Goal: Task Accomplishment & Management: Complete application form

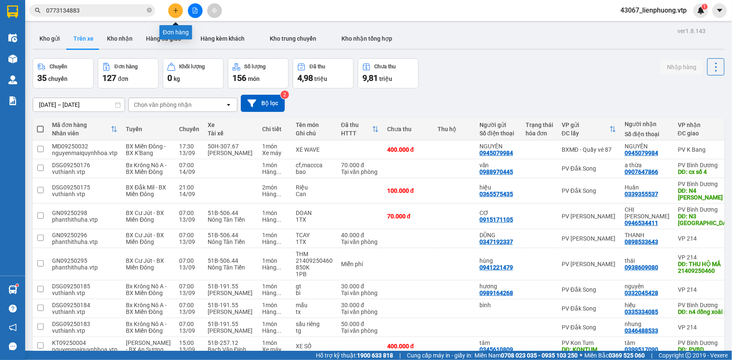
click at [178, 11] on icon "plus" at bounding box center [176, 11] width 6 height 6
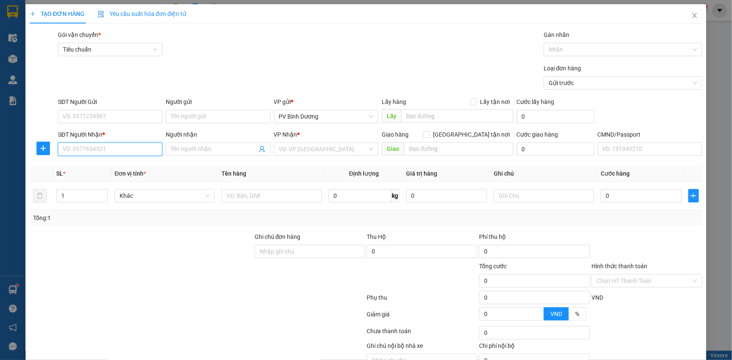
click at [125, 152] on input "SĐT Người Nhận *" at bounding box center [110, 149] width 104 height 13
type input "0975610969"
click at [121, 166] on div "0975610969 - YẾN" at bounding box center [109, 165] width 94 height 9
type input "YẾN"
type input "0975610969"
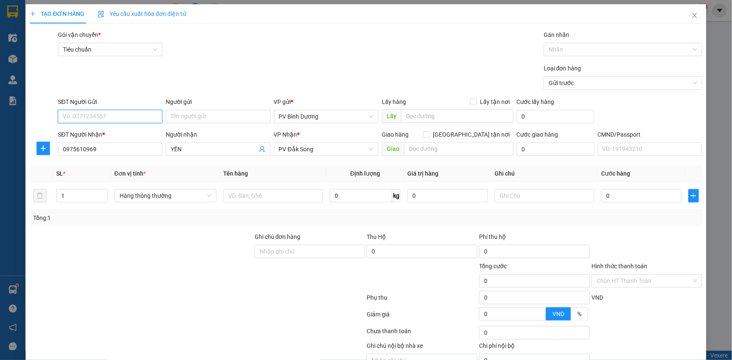
click at [130, 117] on input "SĐT Người Gửi" at bounding box center [110, 116] width 104 height 13
type input "0948444003"
click at [125, 135] on div "0948444003 - TÚ" at bounding box center [109, 133] width 94 height 9
type input "TÚ"
type input "0948444003"
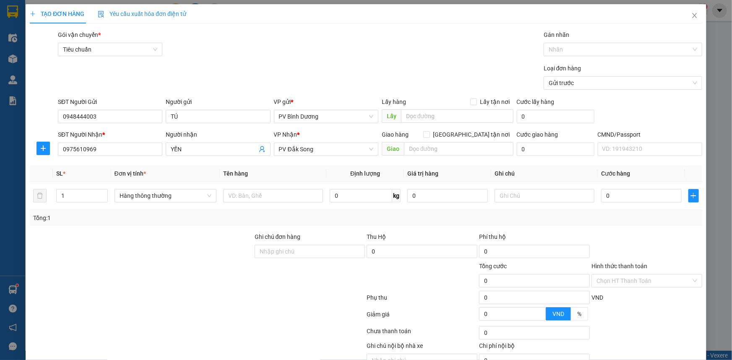
click at [160, 233] on div at bounding box center [141, 246] width 225 height 29
drag, startPoint x: 86, startPoint y: 195, endPoint x: 0, endPoint y: 195, distance: 85.6
click at [0, 196] on div "TẠO ĐƠN HÀNG Yêu cầu xuất hóa đơn điện tử Transit Pickup Surcharge Ids Transit …" at bounding box center [366, 180] width 732 height 360
type input "2"
click at [285, 198] on input "text" at bounding box center [273, 195] width 100 height 13
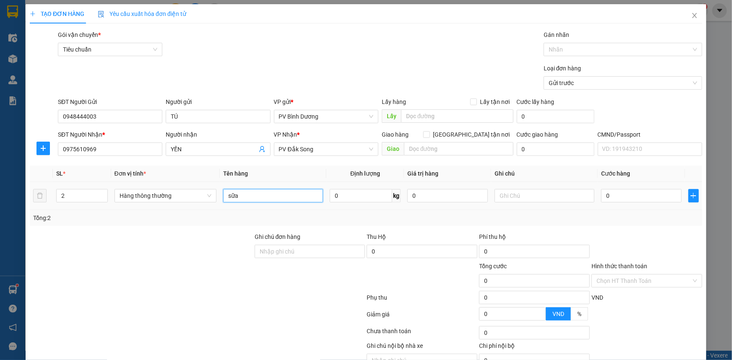
type input "sữa"
type input "tx"
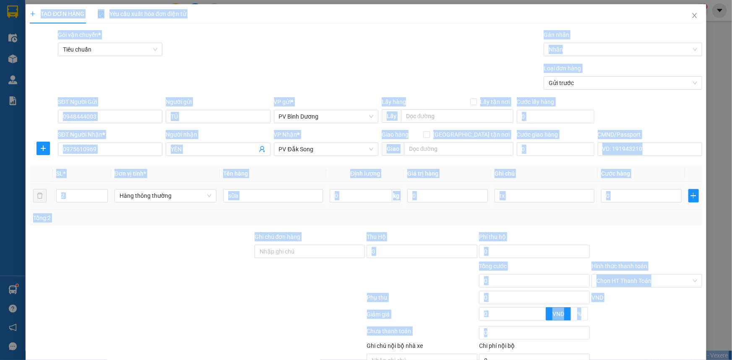
click at [0, 313] on div "TẠO ĐƠN HÀNG Yêu cầu xuất hóa đơn điện tử Transit Pickup Surcharge Ids Transit …" at bounding box center [366, 180] width 732 height 360
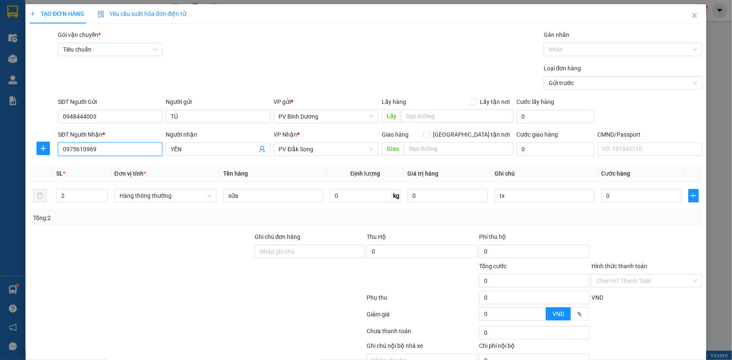
drag, startPoint x: 112, startPoint y: 151, endPoint x: 21, endPoint y: 156, distance: 90.8
click at [21, 156] on div "TẠO ĐƠN HÀNG Yêu cầu xuất hóa đơn điện tử Transit Pickup Surcharge Ids Transit …" at bounding box center [366, 180] width 732 height 360
click at [612, 198] on input "0" at bounding box center [641, 195] width 81 height 13
type input "2"
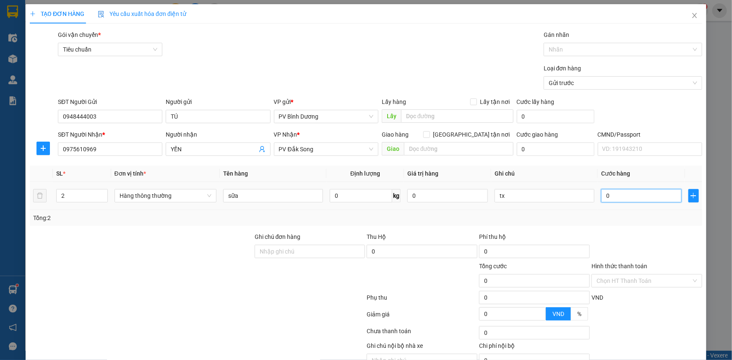
type input "2"
type input "25"
type input "250"
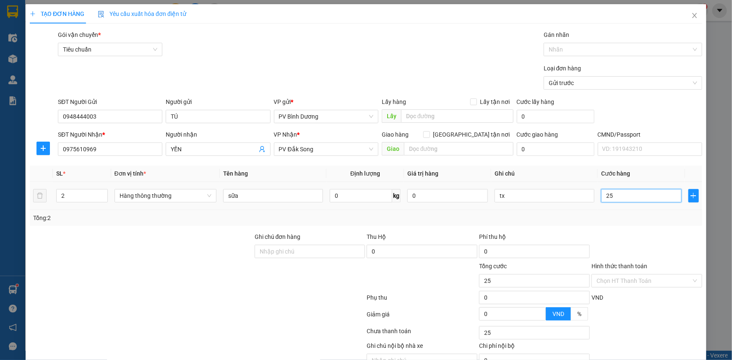
type input "250"
type input "2.500"
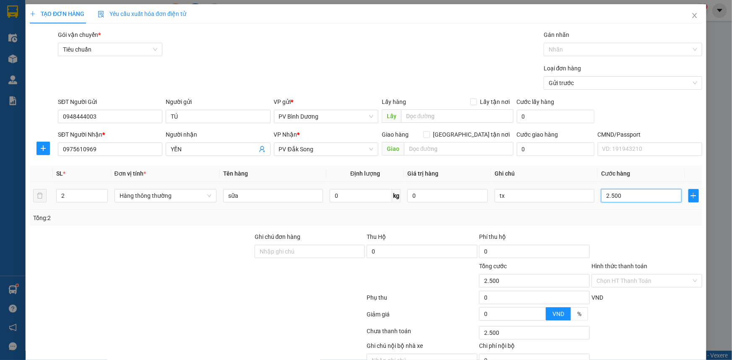
type input "25.000"
type input "250.000"
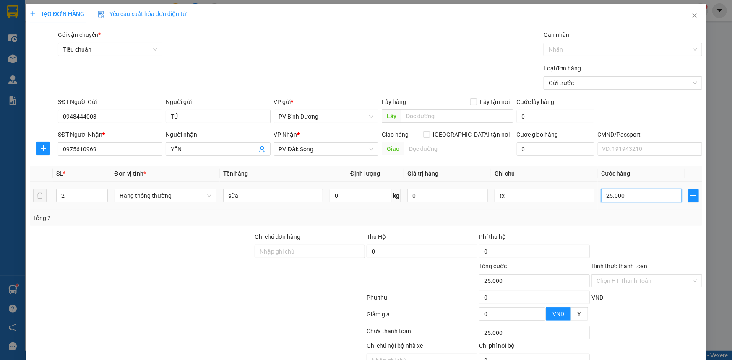
type input "250.000"
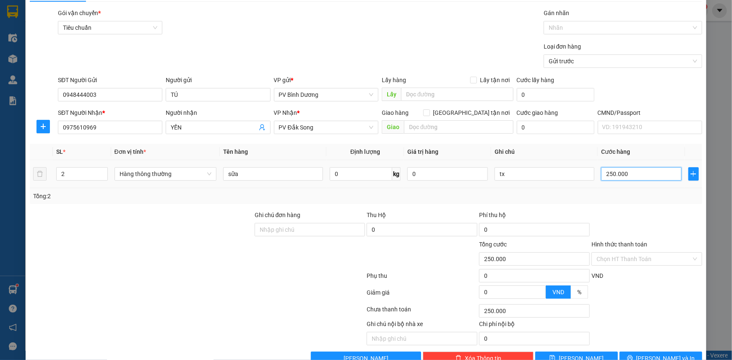
scroll to position [42, 0]
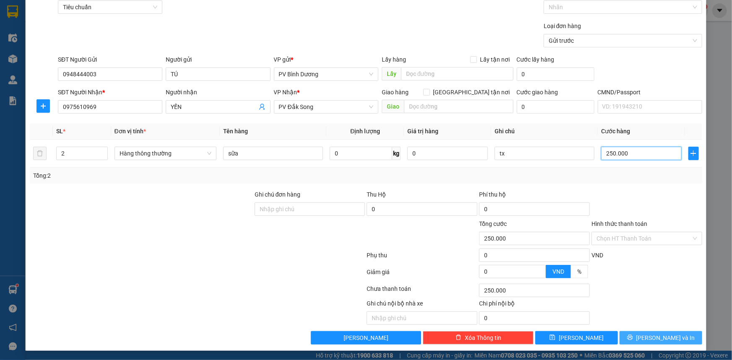
type input "250.000"
click at [661, 338] on span "[PERSON_NAME] và In" at bounding box center [665, 337] width 59 height 9
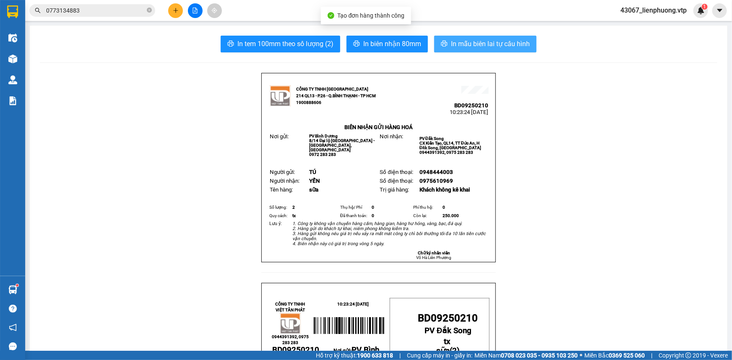
click at [487, 43] on span "In mẫu biên lai tự cấu hình" at bounding box center [490, 44] width 79 height 10
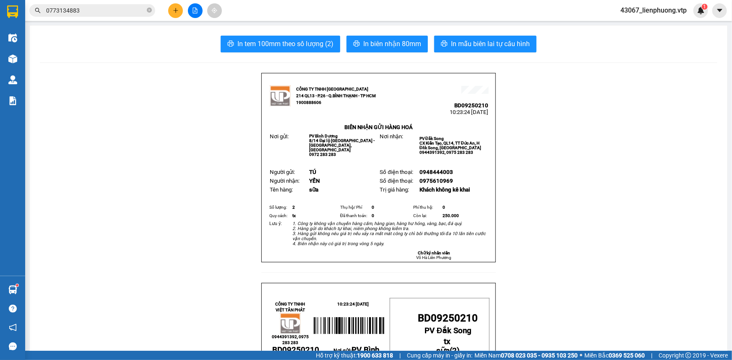
click at [177, 13] on icon "plus" at bounding box center [176, 11] width 6 height 6
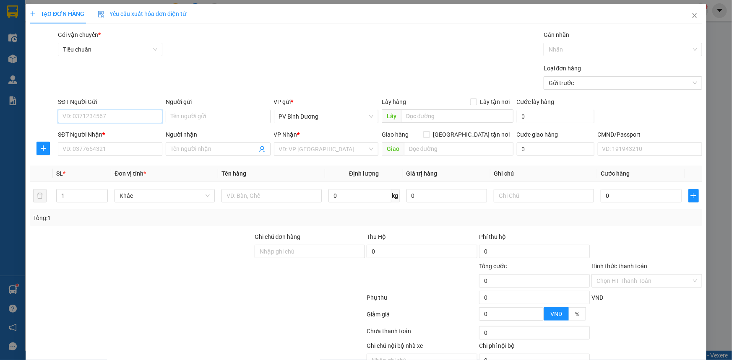
click at [154, 121] on input "SĐT Người Gửi" at bounding box center [110, 116] width 104 height 13
type input "0000000000"
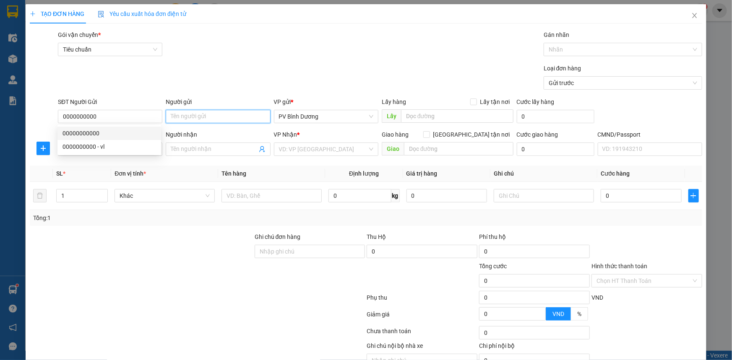
click at [202, 119] on input "Người gửi" at bounding box center [218, 116] width 104 height 13
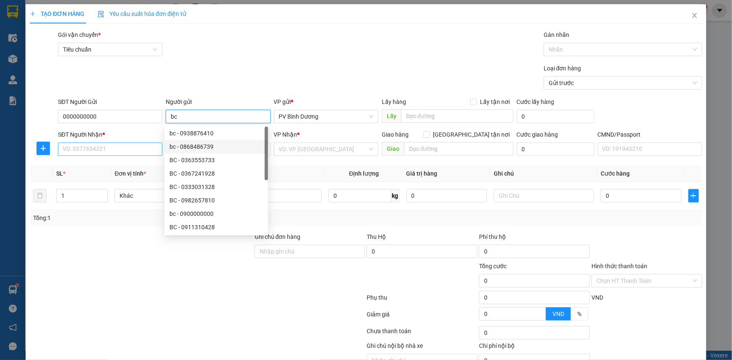
type input "bc"
click at [103, 151] on input "SĐT Người Nhận *" at bounding box center [110, 149] width 104 height 13
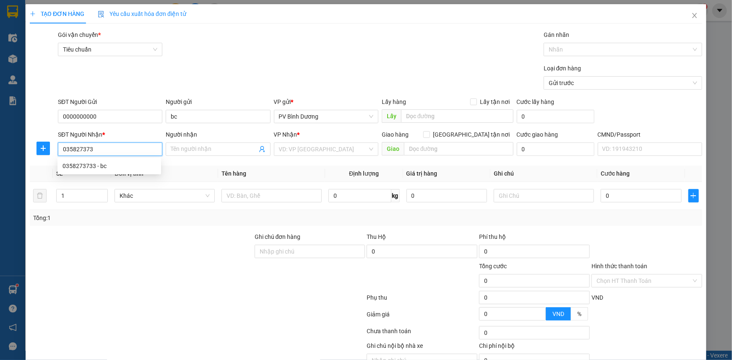
type input "0358273733"
click at [112, 168] on div "0358273733 - bc" at bounding box center [109, 165] width 94 height 9
type input "bc"
type input "0358273733"
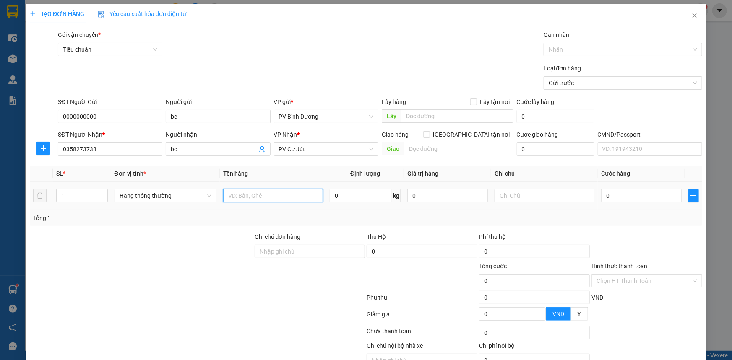
drag, startPoint x: 250, startPoint y: 195, endPoint x: 257, endPoint y: 149, distance: 46.6
click at [251, 193] on input "text" at bounding box center [273, 195] width 100 height 13
type input "bc"
drag, startPoint x: 503, startPoint y: 196, endPoint x: 509, endPoint y: 180, distance: 17.4
click at [504, 196] on input "text" at bounding box center [544, 195] width 100 height 13
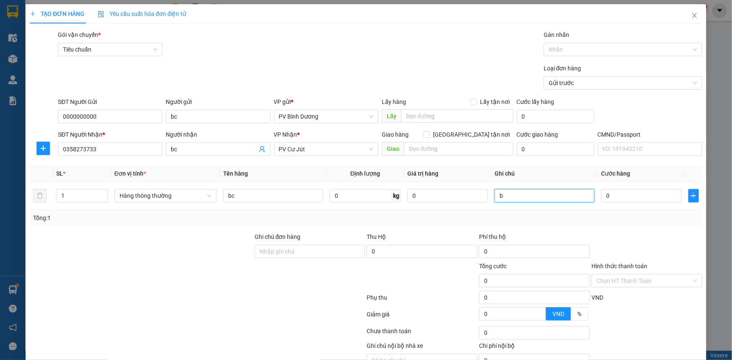
type input "b"
type input "5"
type input "50"
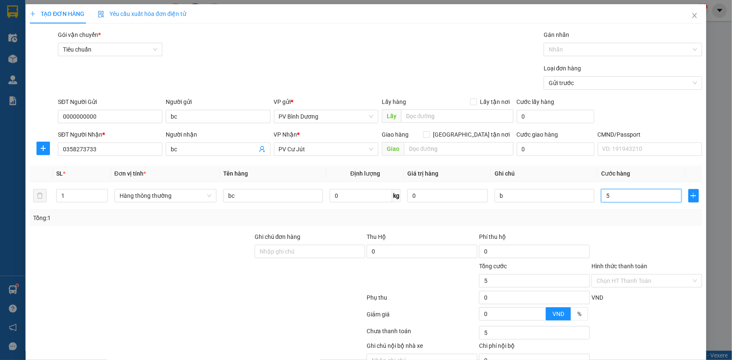
type input "50"
type input "500"
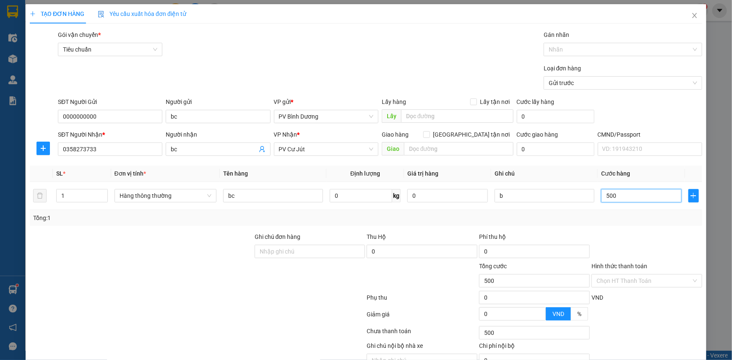
type input "5.000"
type input "50.000"
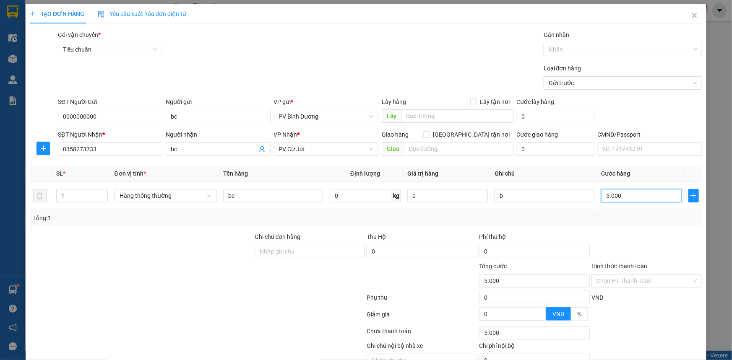
type input "50.000"
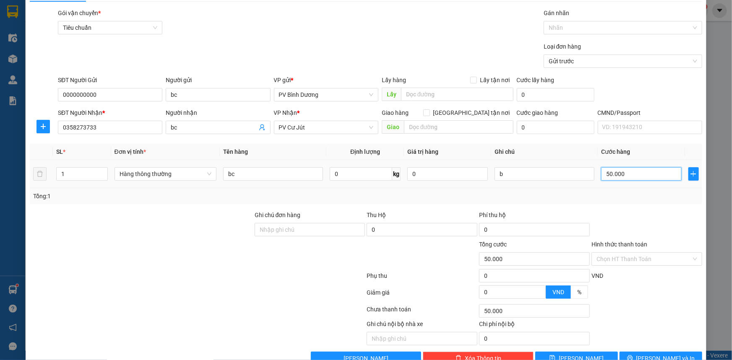
scroll to position [42, 0]
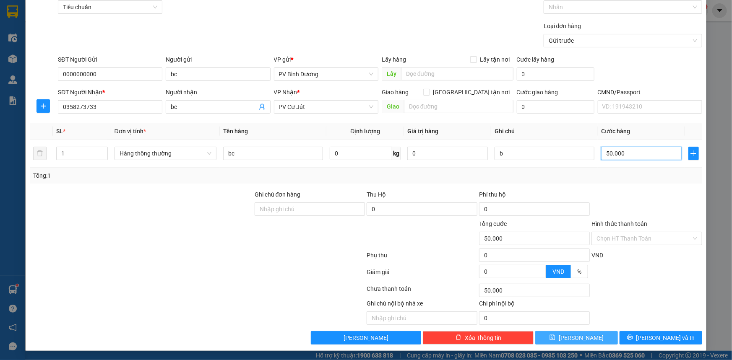
type input "50.000"
click at [602, 338] on button "[PERSON_NAME]" at bounding box center [576, 337] width 83 height 13
type input "0"
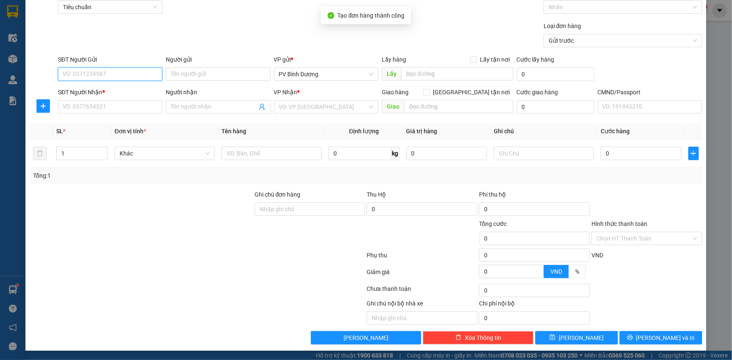
click at [104, 75] on input "SĐT Người Gửi" at bounding box center [110, 74] width 104 height 13
type input "0000000000"
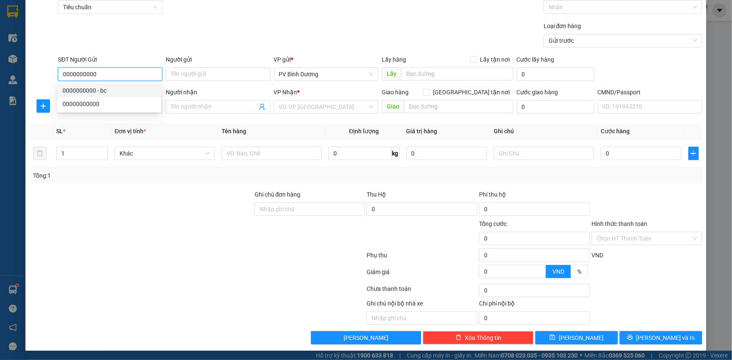
click at [126, 92] on div "0000000000 - bc" at bounding box center [109, 90] width 94 height 9
type input "bc"
type input "0358273733"
type input "bc"
type input "0000000000"
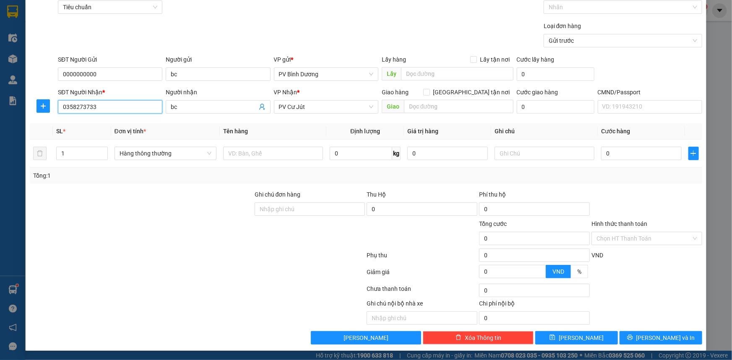
drag, startPoint x: 119, startPoint y: 112, endPoint x: 20, endPoint y: 131, distance: 101.1
click at [20, 131] on div "TẠO ĐƠN HÀNG Yêu cầu xuất hóa đơn điện tử Transit Pickup Surcharge Ids Transit …" at bounding box center [366, 180] width 732 height 360
type input "0000000000"
click at [208, 110] on input "bc" at bounding box center [214, 106] width 86 height 9
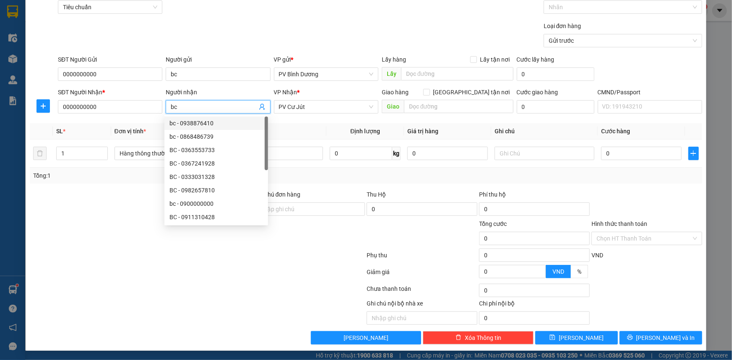
drag, startPoint x: 208, startPoint y: 110, endPoint x: 146, endPoint y: 115, distance: 63.1
click at [137, 125] on div "Transit Pickup Surcharge Ids Transit Deliver Surcharge Ids Transit Deliver Surc…" at bounding box center [366, 166] width 672 height 357
type input "quán"
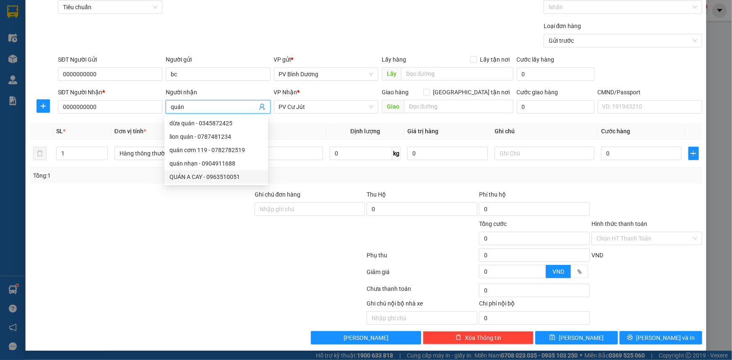
click at [205, 180] on div "QUÁN A CAY - 0963510051" at bounding box center [216, 176] width 94 height 9
type input "0963510051"
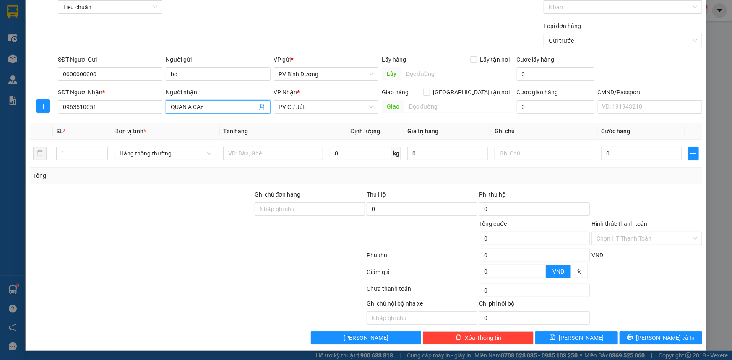
drag, startPoint x: 317, startPoint y: 108, endPoint x: 256, endPoint y: 117, distance: 61.9
click at [256, 117] on div "Transit Pickup Surcharge Ids Transit Deliver Surcharge Ids Transit Deliver Surc…" at bounding box center [366, 166] width 672 height 357
click at [307, 107] on span "PV Cư Jút" at bounding box center [326, 107] width 94 height 13
type input "QUÁN A CAY"
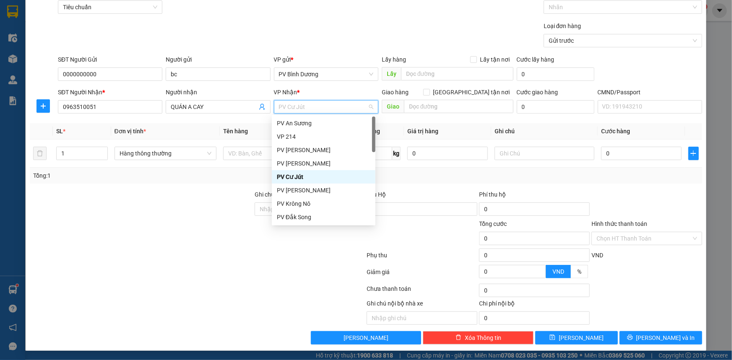
type input "n"
click at [304, 162] on div "PV [PERSON_NAME]" at bounding box center [324, 163] width 94 height 9
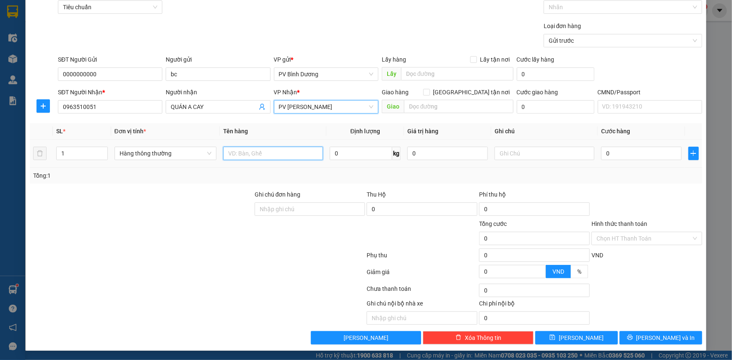
click at [249, 155] on input "text" at bounding box center [273, 153] width 100 height 13
type input "bc"
type input "b"
type input "5"
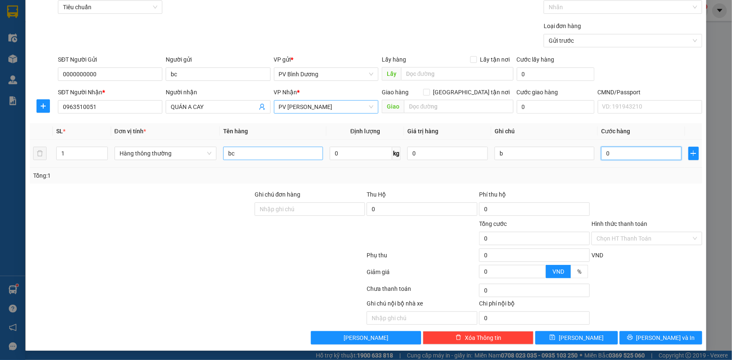
type input "5"
type input "50"
type input "500"
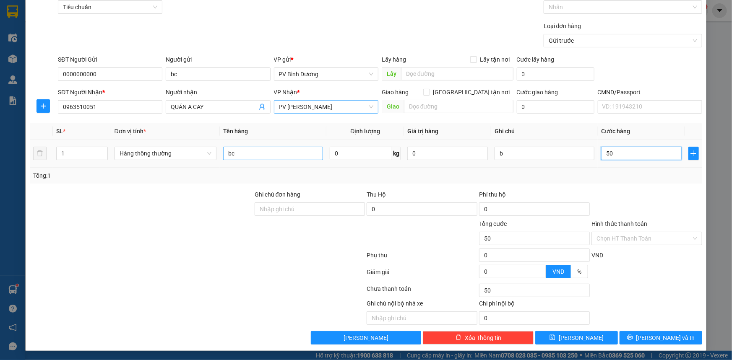
type input "500"
type input "5.000"
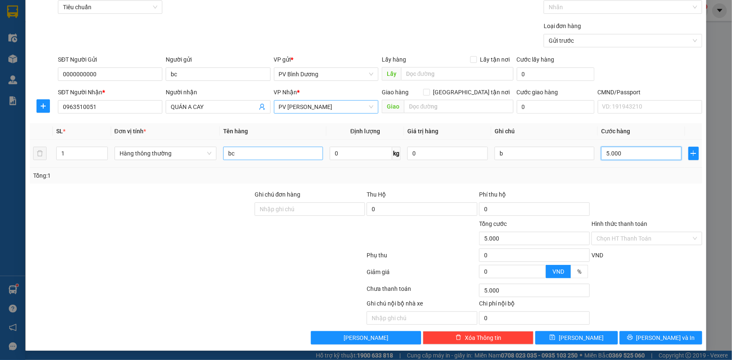
type input "50.000"
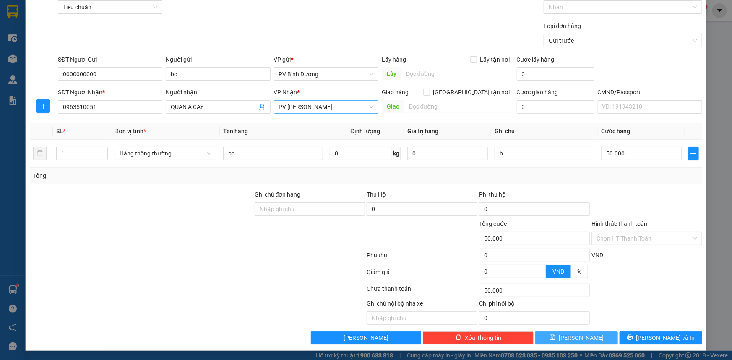
click at [555, 336] on icon "save" at bounding box center [552, 338] width 6 height 6
type input "0"
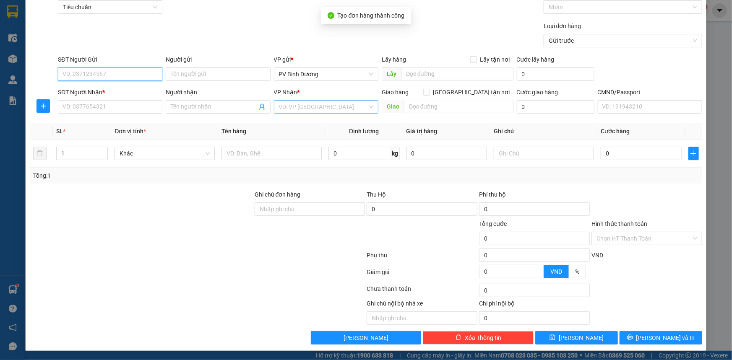
click at [120, 72] on input "SĐT Người Gửi" at bounding box center [110, 74] width 104 height 13
type input "0000000000"
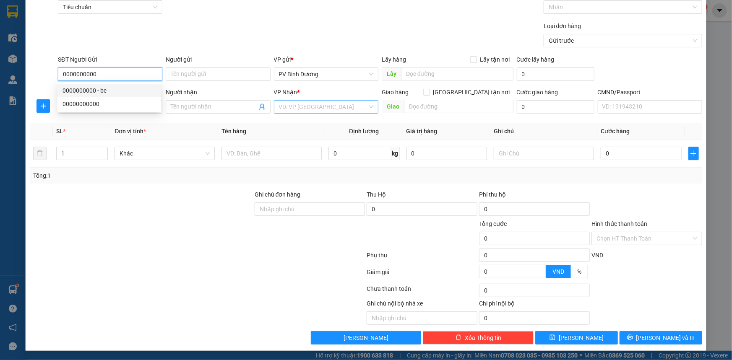
click at [109, 91] on div "0000000000 - bc" at bounding box center [109, 90] width 94 height 9
type input "bc"
type input "0963510051"
type input "QUÁN A CAY"
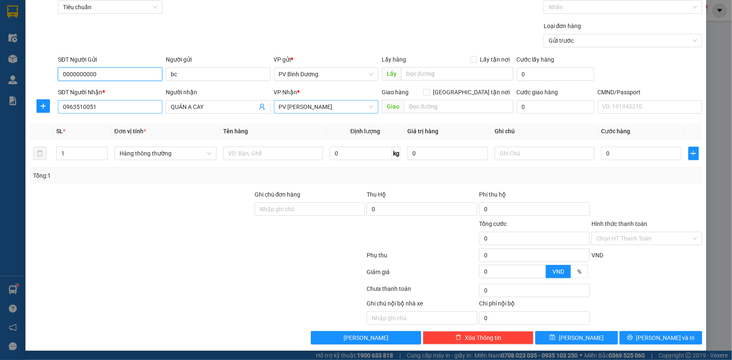
type input "0000000000"
drag, startPoint x: 107, startPoint y: 108, endPoint x: 19, endPoint y: 123, distance: 89.7
click at [18, 124] on div "TẠO ĐƠN HÀNG Yêu cầu xuất hóa đơn điện tử Transit Pickup Surcharge Ids Transit …" at bounding box center [366, 180] width 732 height 360
type input "0333031328"
click at [96, 126] on div "0333031328 - BC" at bounding box center [109, 123] width 94 height 9
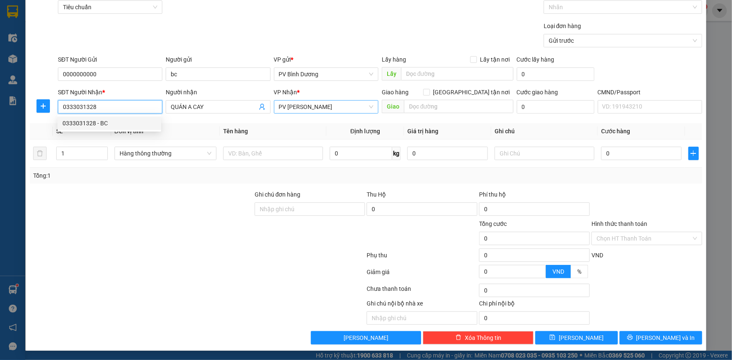
type input "BC"
type input "ĐĂK GHỀNH"
type input "0333031328"
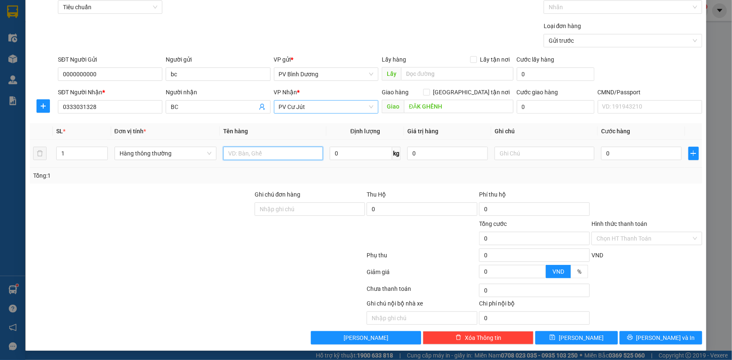
click at [264, 154] on input "text" at bounding box center [273, 153] width 100 height 13
type input "bc"
type input "b"
type input "4"
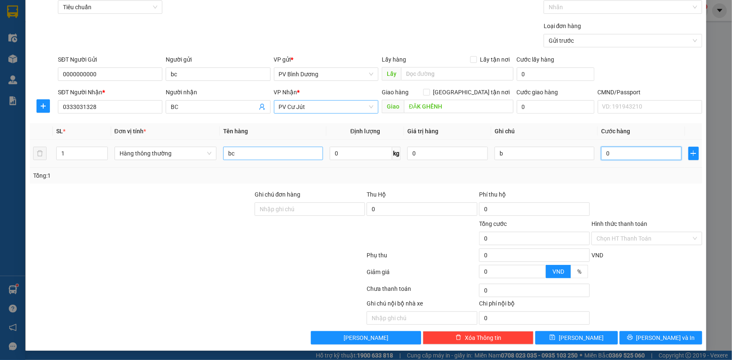
type input "4"
type input "40"
type input "400"
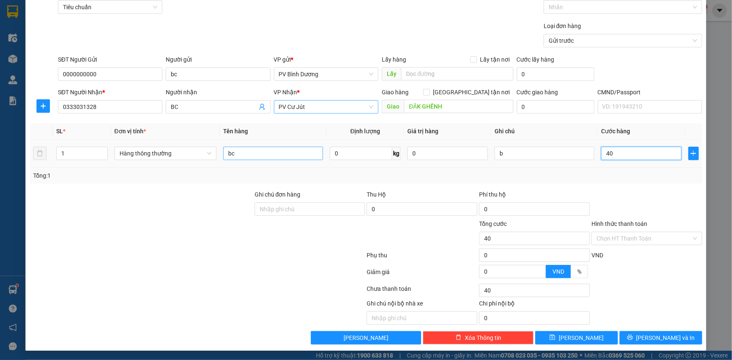
type input "400"
type input "4.000"
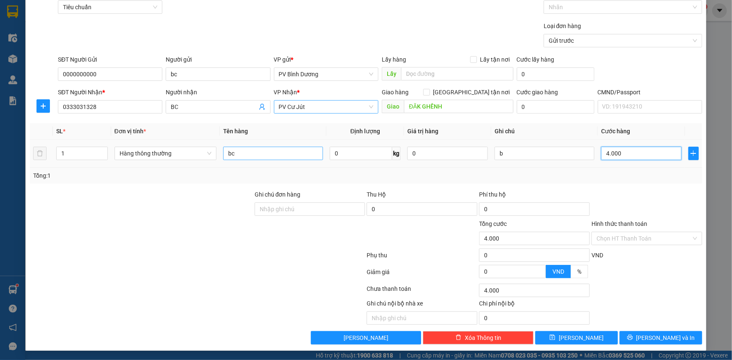
type input "40.000"
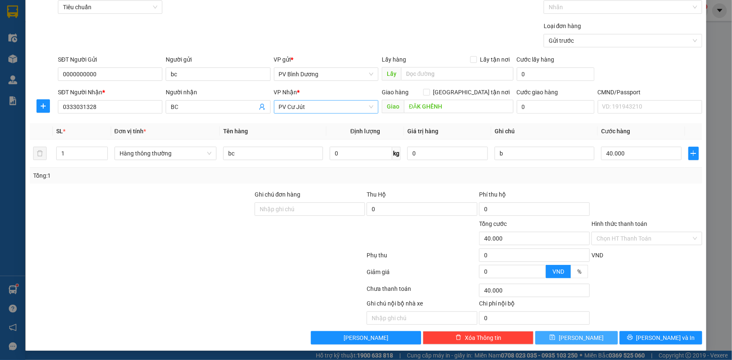
click at [590, 340] on button "[PERSON_NAME]" at bounding box center [576, 337] width 83 height 13
type input "0"
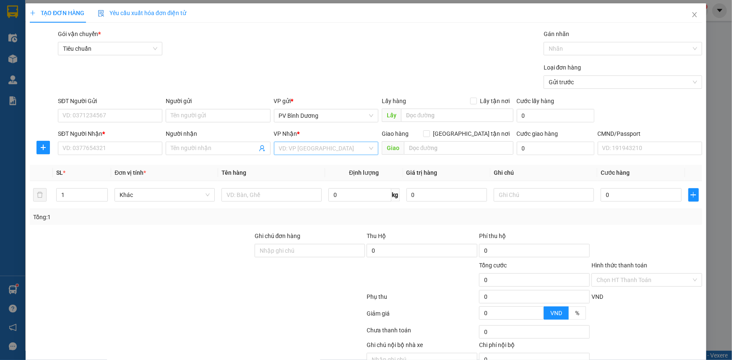
scroll to position [0, 0]
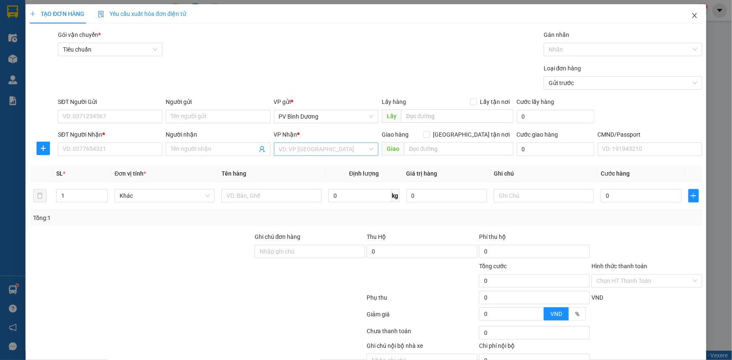
click at [692, 17] on icon "close" at bounding box center [694, 15] width 5 height 5
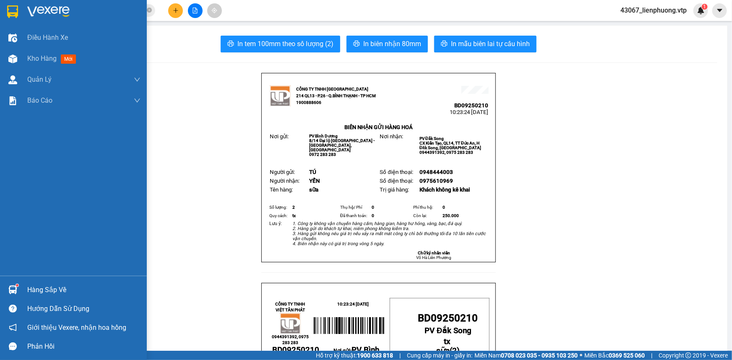
click at [25, 55] on div "Kho hàng mới" at bounding box center [73, 58] width 147 height 21
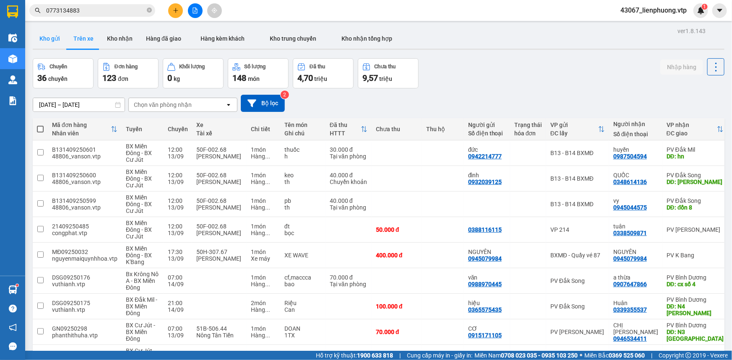
click at [55, 39] on button "Kho gửi" at bounding box center [50, 39] width 34 height 20
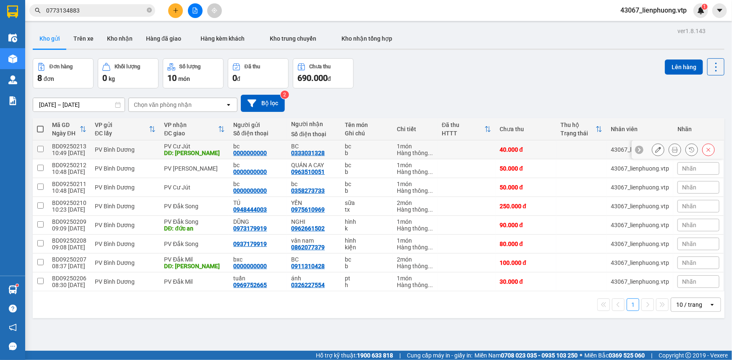
click at [42, 150] on input "checkbox" at bounding box center [40, 149] width 6 height 6
checkbox input "true"
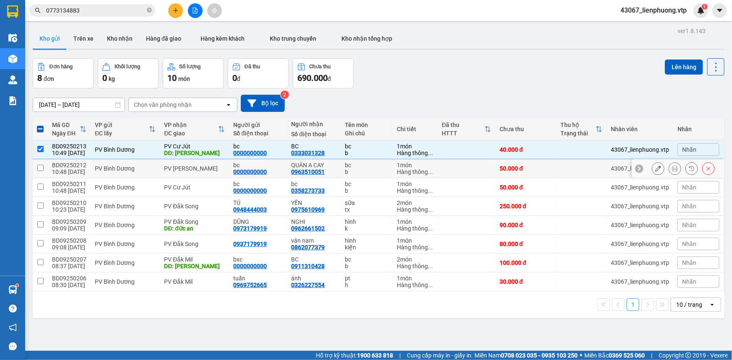
click at [43, 167] on input "checkbox" at bounding box center [40, 168] width 6 height 6
checkbox input "true"
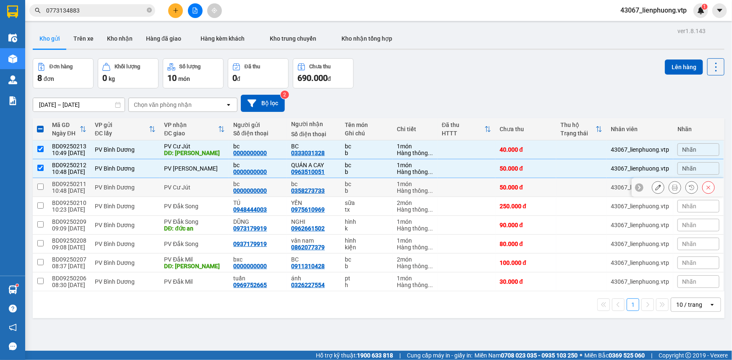
click at [40, 185] on input "checkbox" at bounding box center [40, 187] width 6 height 6
checkbox input "true"
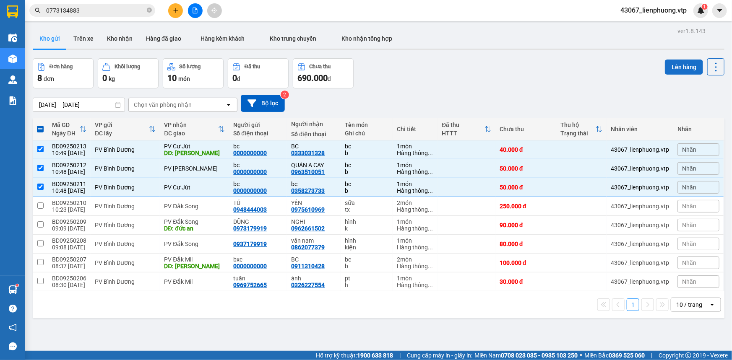
click at [665, 66] on button "Lên hàng" at bounding box center [684, 67] width 38 height 15
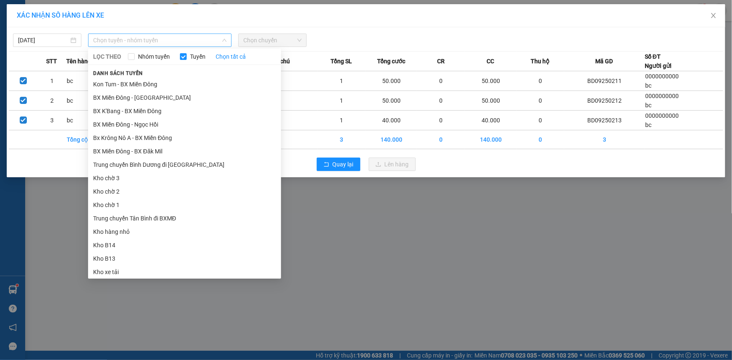
click at [158, 45] on span "Chọn tuyến - nhóm tuyến" at bounding box center [159, 40] width 133 height 13
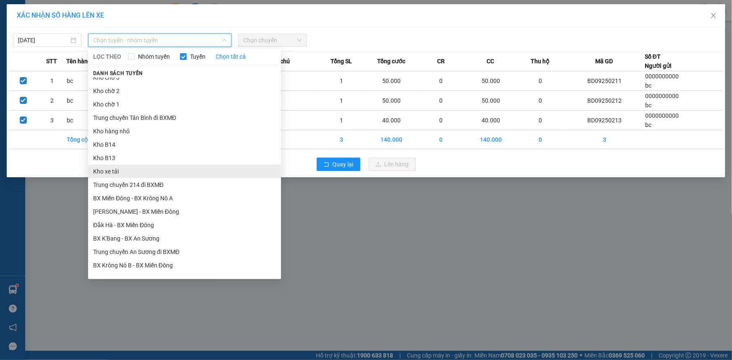
scroll to position [152, 0]
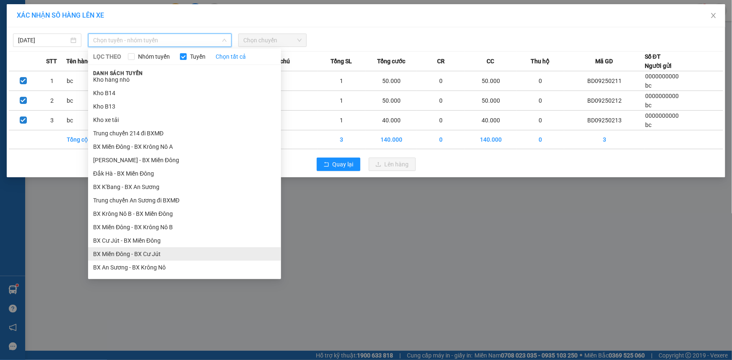
click at [181, 251] on li "BX Miền Đông - BX Cư Jút" at bounding box center [184, 253] width 193 height 13
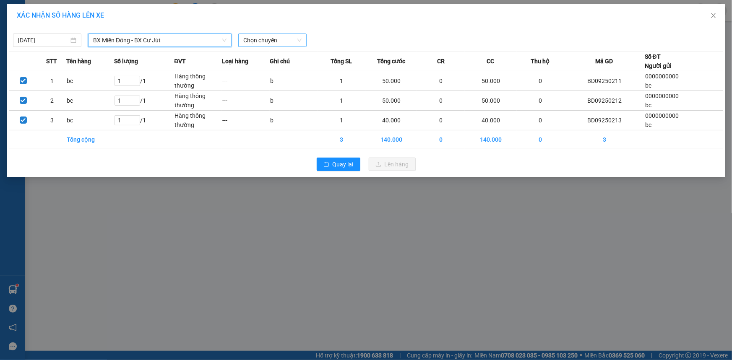
click at [285, 39] on span "Chọn chuyến" at bounding box center [272, 40] width 58 height 13
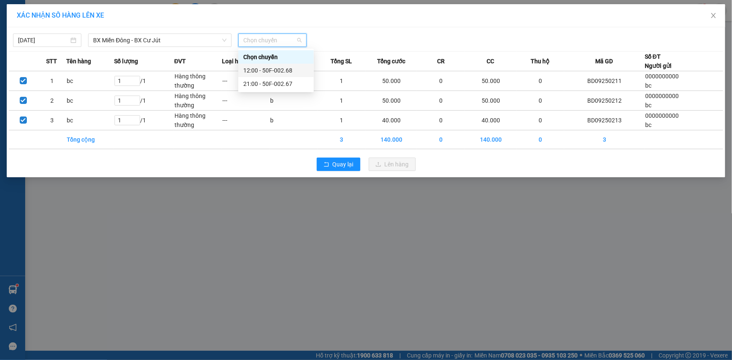
click at [281, 70] on div "12:00 - 50F-002.68" at bounding box center [275, 70] width 65 height 9
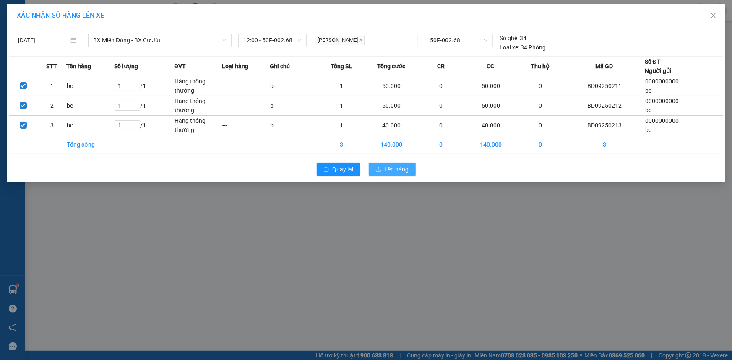
click at [395, 172] on span "Lên hàng" at bounding box center [397, 169] width 24 height 9
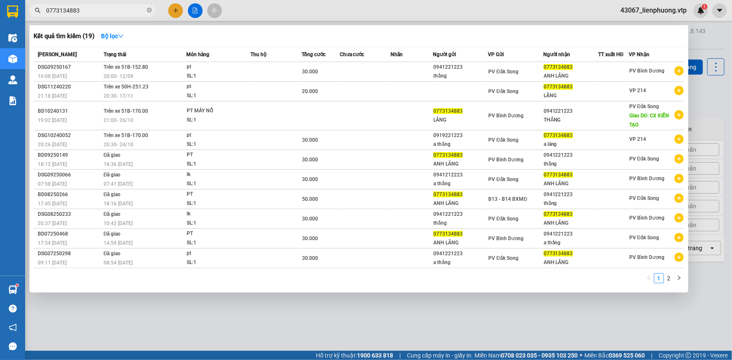
click at [127, 9] on input "0773134883" at bounding box center [95, 10] width 99 height 9
click at [134, 7] on input "0773134883" at bounding box center [95, 10] width 99 height 9
click at [131, 5] on span "0773134883" at bounding box center [92, 10] width 126 height 13
click at [125, 10] on input "0773134883" at bounding box center [95, 10] width 99 height 9
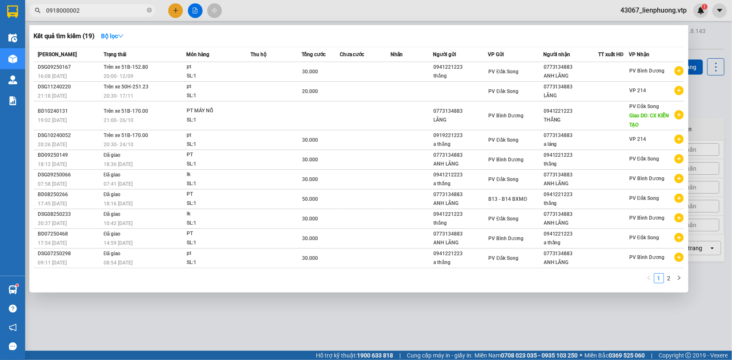
type input "0918000002"
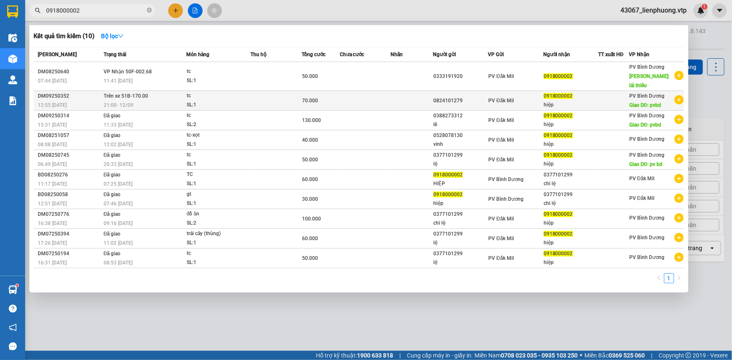
click at [159, 101] on div "21:00 [DATE]" at bounding box center [145, 105] width 82 height 9
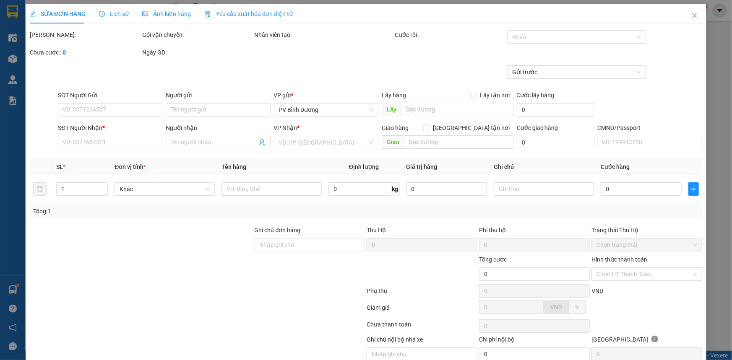
type input "3.500"
type input "0824101279"
type input "0918000002"
type input "hiệp"
type input "pvbd"
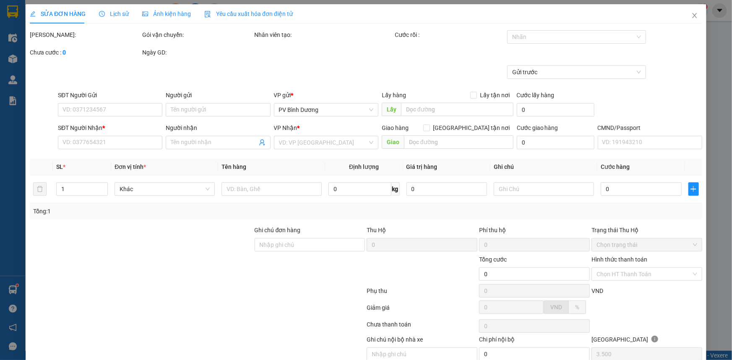
type input "70.000"
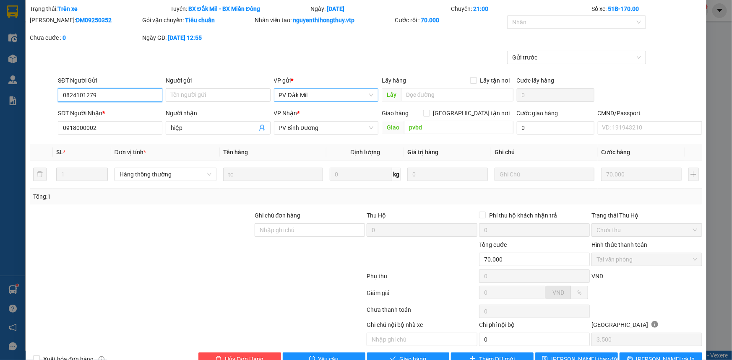
scroll to position [47, 0]
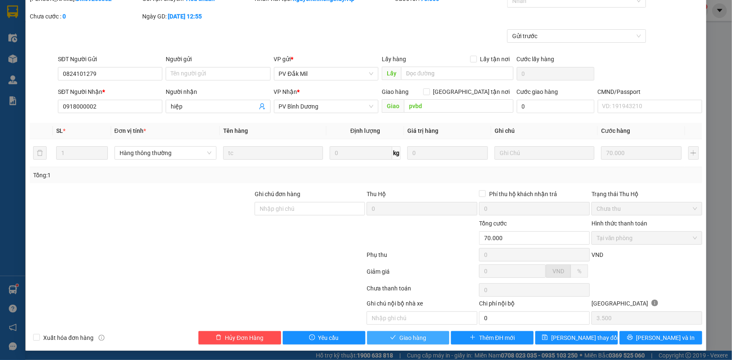
click at [415, 338] on span "Giao hàng" at bounding box center [412, 337] width 27 height 9
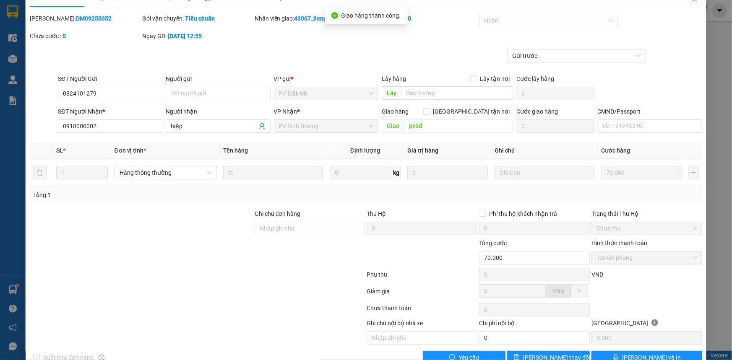
scroll to position [0, 0]
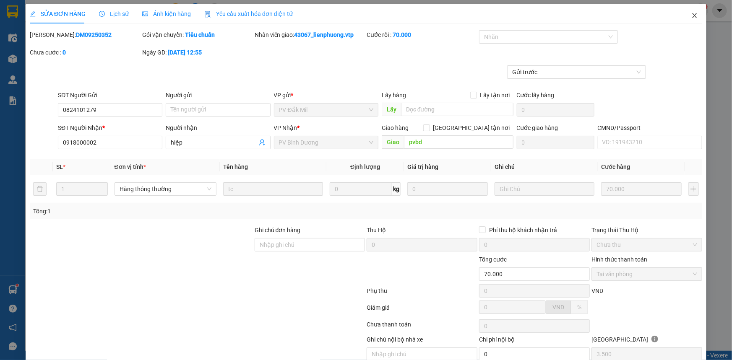
click at [691, 16] on icon "close" at bounding box center [694, 15] width 7 height 7
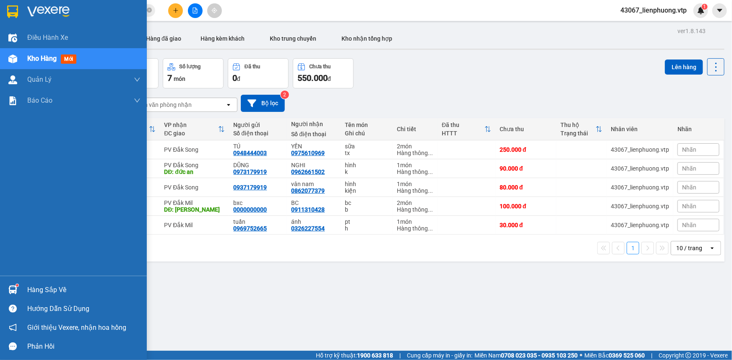
click at [31, 288] on div "Hàng sắp về" at bounding box center [83, 290] width 113 height 13
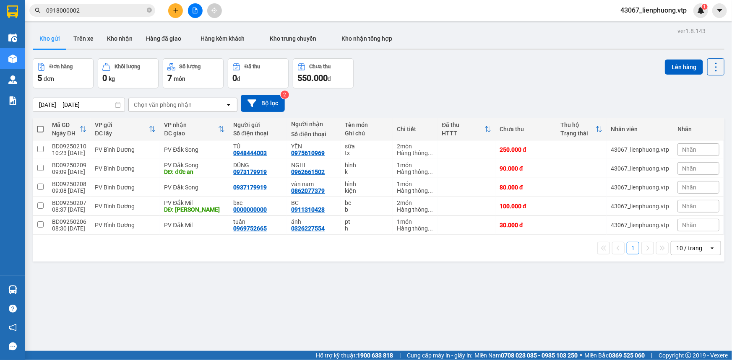
click at [459, 299] on section "Kết quả tìm kiếm ( 10 ) Bộ lọc Mã ĐH Trạng thái Món hàng Thu hộ Tổng cước Chưa …" at bounding box center [366, 180] width 732 height 360
click at [569, 337] on div "ver 1.8.143 Kho gửi Trên xe Kho nhận Hàng đã giao Hàng kèm khách Kho trung chuy…" at bounding box center [378, 205] width 698 height 360
click at [117, 11] on input "0918000002" at bounding box center [95, 10] width 99 height 9
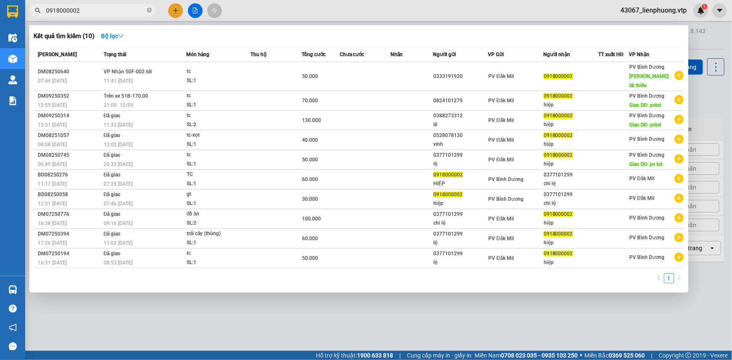
click at [117, 12] on input "0918000002" at bounding box center [95, 10] width 99 height 9
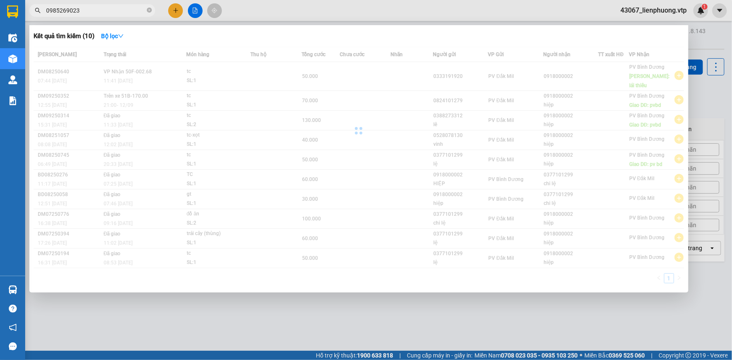
type input "0985269023"
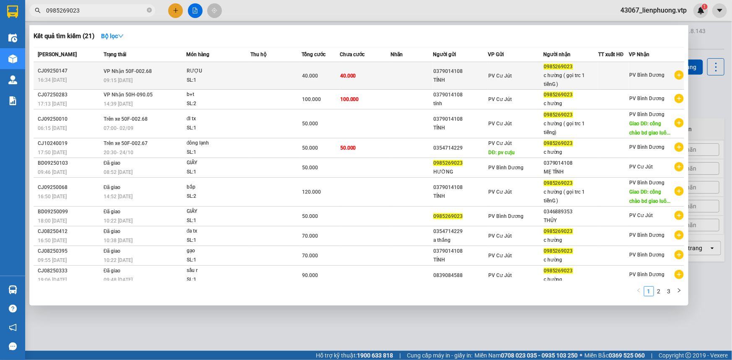
click at [398, 81] on td at bounding box center [411, 76] width 42 height 28
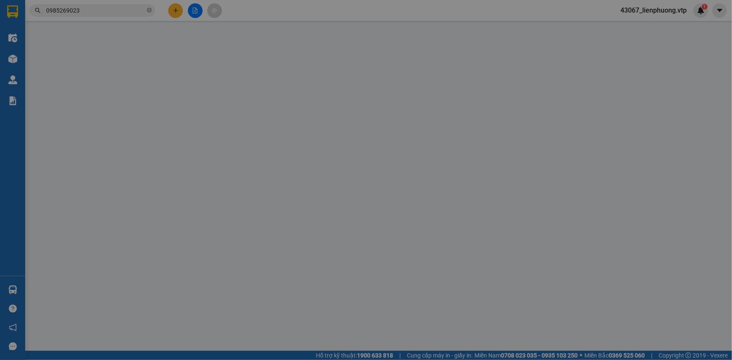
type input "0379014108"
type input "TÍNH"
type input "0985269023"
type input "c hường ( gọi trc 1 tiếnG )"
type input "40.000"
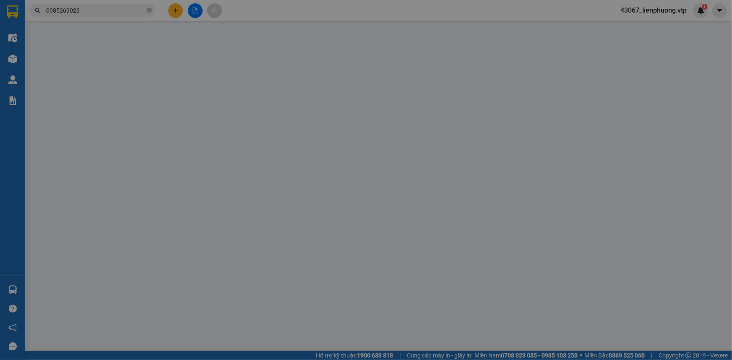
type input "40.000"
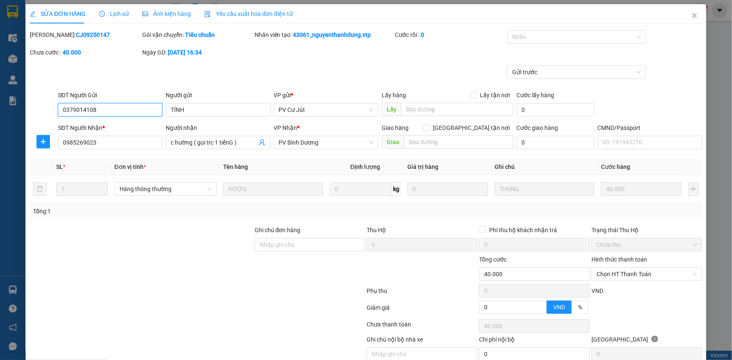
type input "2.000"
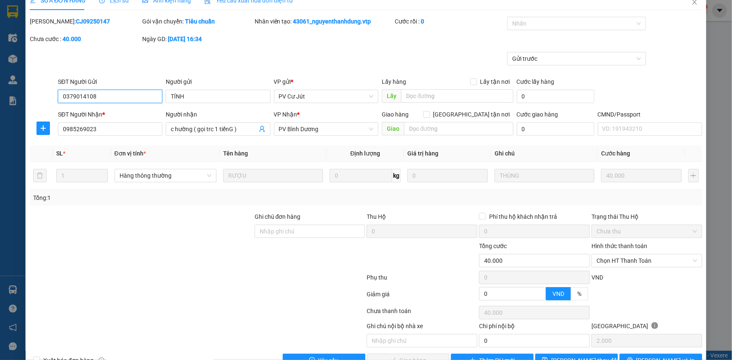
scroll to position [36, 0]
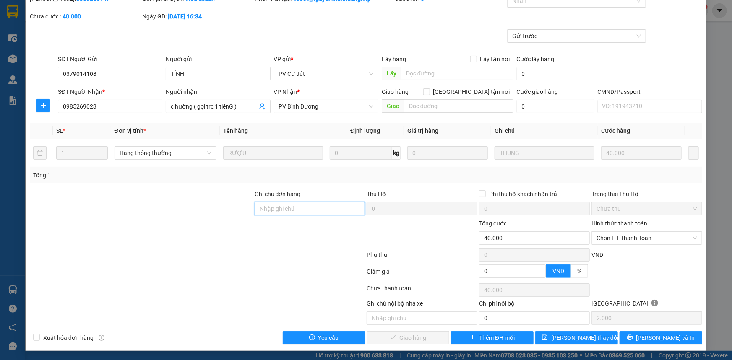
click at [302, 211] on input "Ghi chú đơn hàng" at bounding box center [310, 208] width 111 height 13
click at [658, 235] on span "Chọn HT Thanh Toán" at bounding box center [646, 238] width 101 height 13
type input "ck 68-40k-13/9 lúc 11h10"
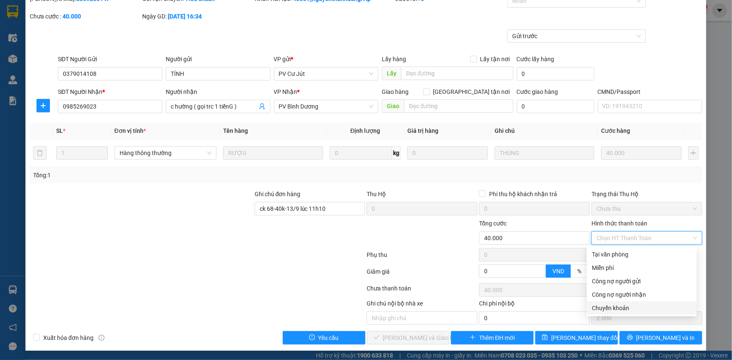
click at [634, 312] on div "Chuyển khoản" at bounding box center [642, 308] width 100 height 9
type input "0"
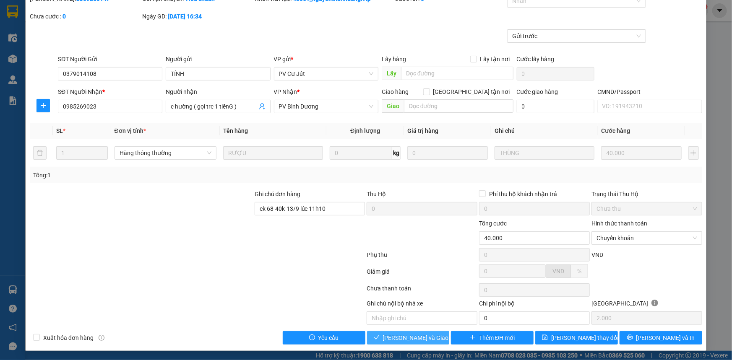
click at [419, 336] on span "[PERSON_NAME] và Giao hàng" at bounding box center [423, 337] width 81 height 9
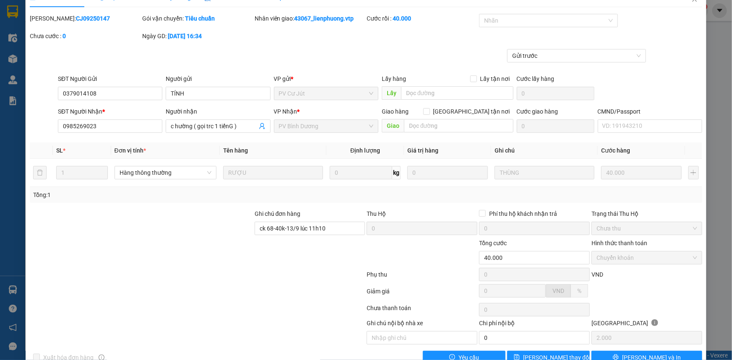
scroll to position [0, 0]
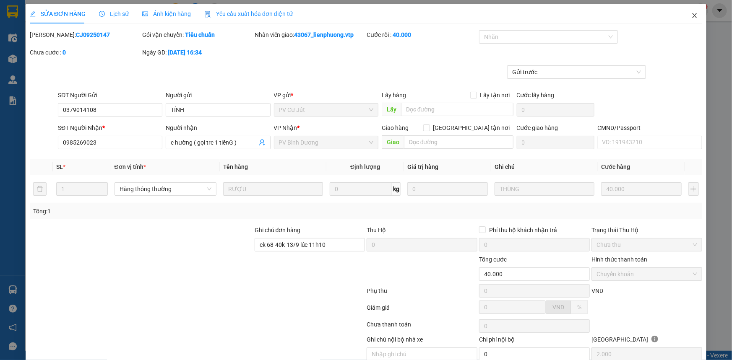
click at [692, 15] on icon "close" at bounding box center [694, 15] width 5 height 5
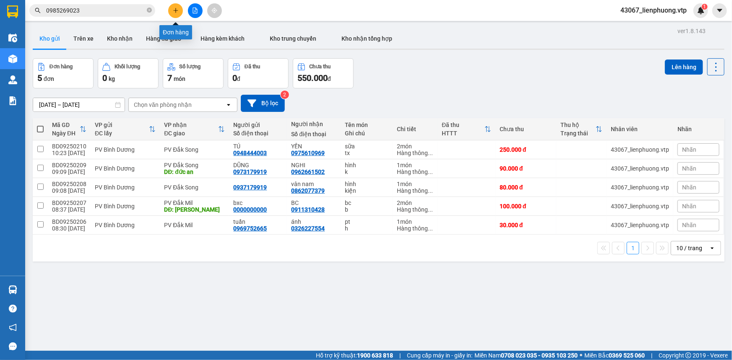
click at [174, 6] on button at bounding box center [175, 10] width 15 height 15
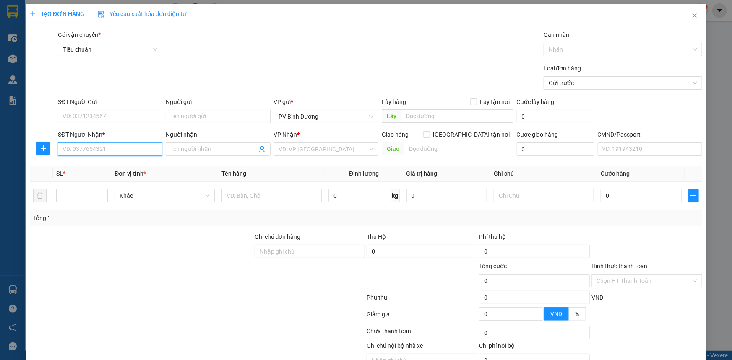
click at [117, 151] on input "SĐT Người Nhận *" at bounding box center [110, 149] width 104 height 13
type input "0978543616"
click at [111, 168] on div "0978543616 - VY" at bounding box center [109, 165] width 94 height 9
type input "VY"
type input "0978543616"
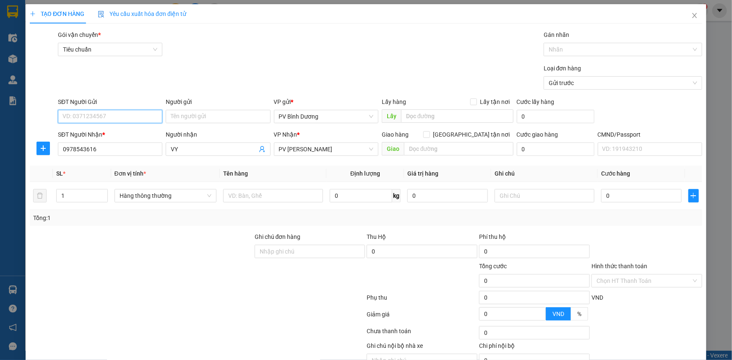
click at [117, 116] on input "SĐT Người Gửi" at bounding box center [110, 116] width 104 height 13
click at [104, 135] on div "0934107388 - [PERSON_NAME]" at bounding box center [109, 133] width 94 height 9
type input "0934107388"
type input "TRINH"
click at [222, 262] on div at bounding box center [141, 276] width 225 height 29
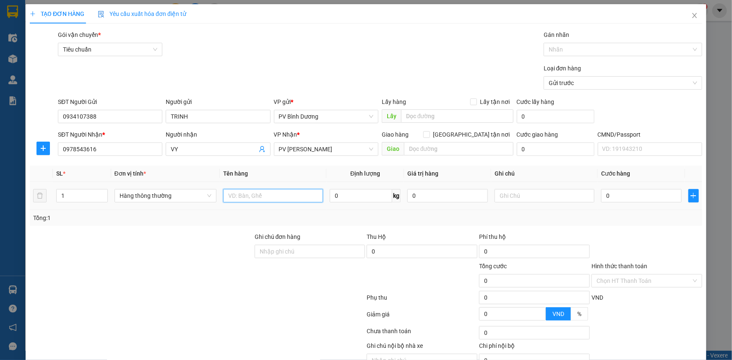
click at [278, 197] on input "text" at bounding box center [273, 195] width 100 height 13
type input "pt"
type input "k"
type input "5"
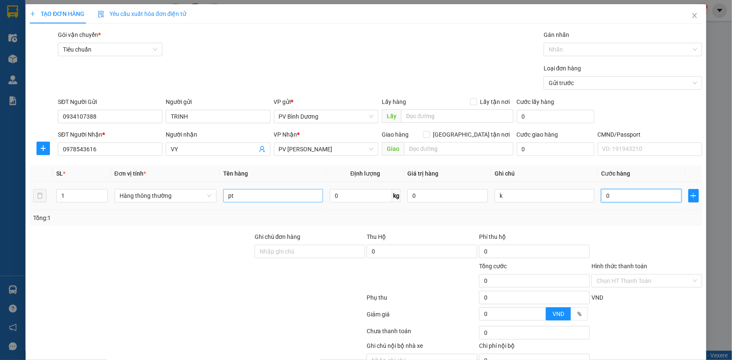
type input "5"
type input "50"
type input "500"
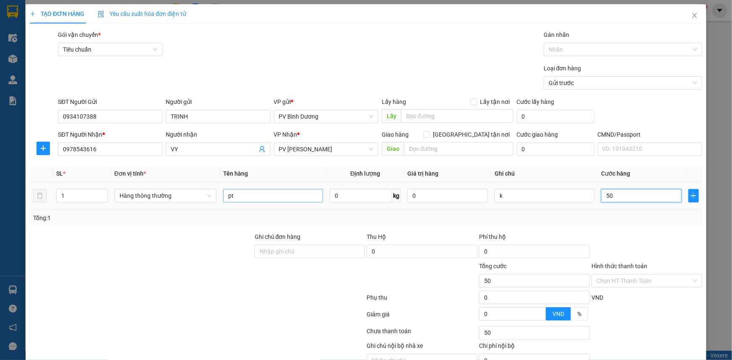
type input "500"
type input "5.000"
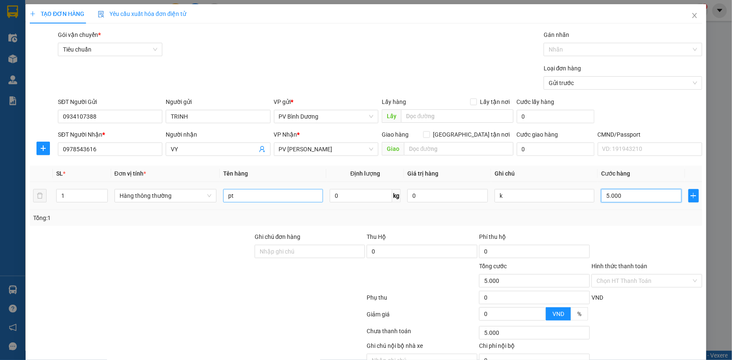
type input "50.000"
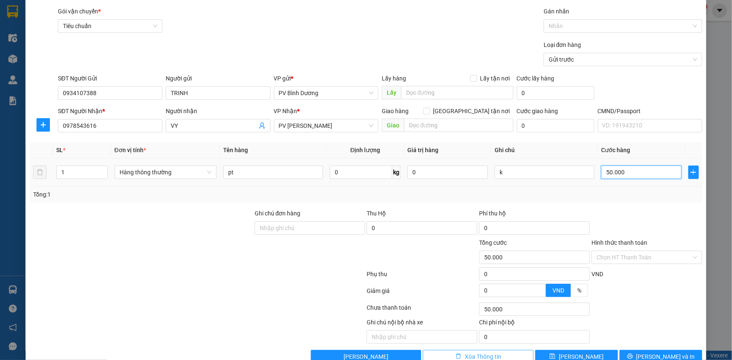
scroll to position [42, 0]
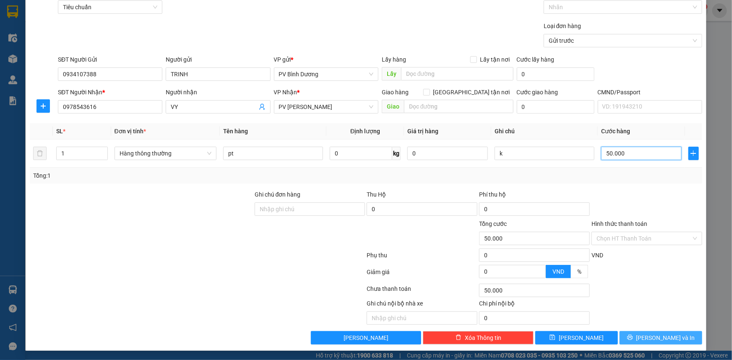
type input "50.000"
click at [679, 341] on button "[PERSON_NAME] và In" at bounding box center [660, 337] width 83 height 13
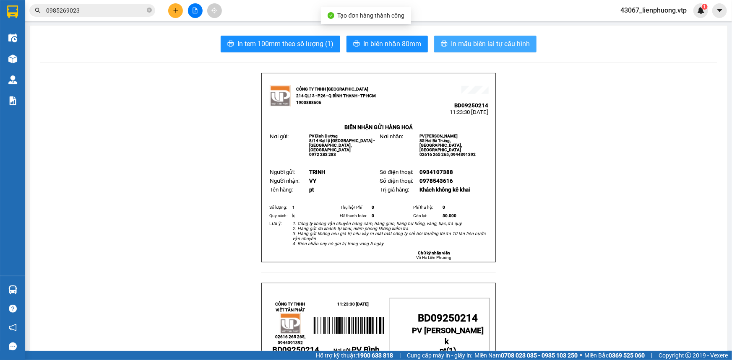
click at [466, 44] on span "In mẫu biên lai tự cấu hình" at bounding box center [490, 44] width 79 height 10
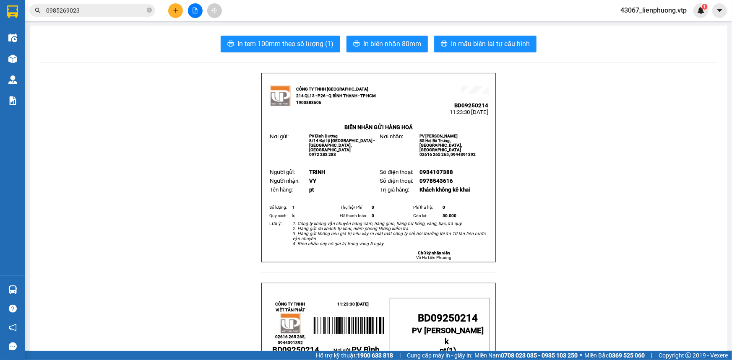
click at [278, 188] on span "Tên hàng:" at bounding box center [281, 190] width 23 height 6
click at [180, 15] on button at bounding box center [175, 10] width 15 height 15
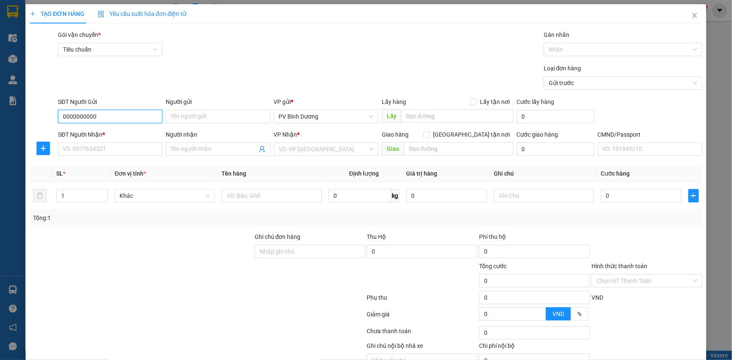
type input "0000000000"
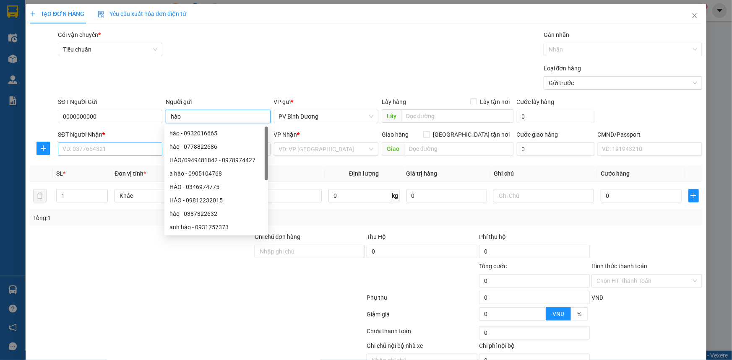
type input "hào"
click at [107, 152] on input "SĐT Người Nhận *" at bounding box center [110, 149] width 104 height 13
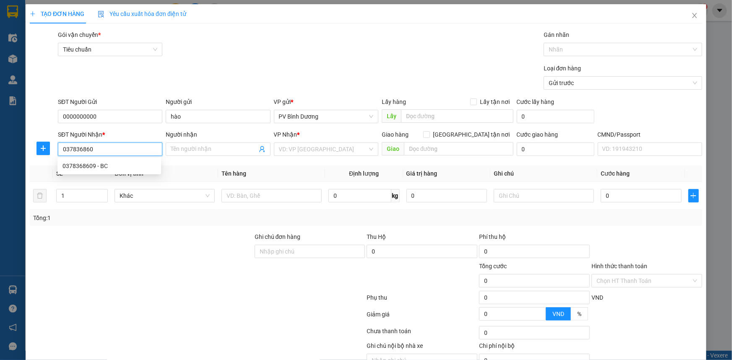
type input "0378368609"
click at [99, 165] on div "0378368609 - BC" at bounding box center [109, 165] width 94 height 9
type input "BC"
type input "[GEOGRAPHIC_DATA]"
type input "0378368609"
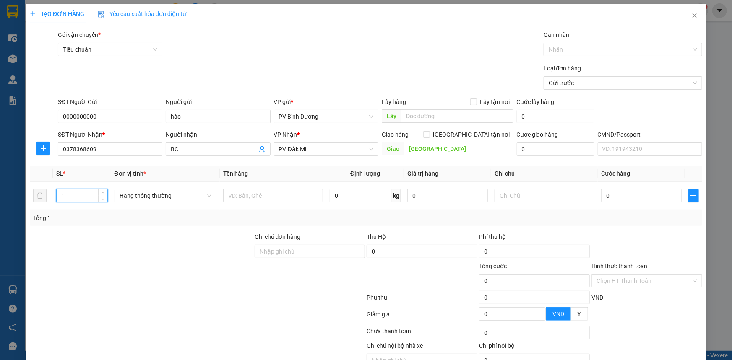
drag, startPoint x: 69, startPoint y: 197, endPoint x: 3, endPoint y: 213, distance: 67.8
click at [3, 213] on div "TẠO ĐƠN HÀNG Yêu cầu xuất hóa đơn điện tử Transit Pickup Surcharge Ids Transit …" at bounding box center [366, 180] width 732 height 360
type input "2"
type input "bc"
type input "b"
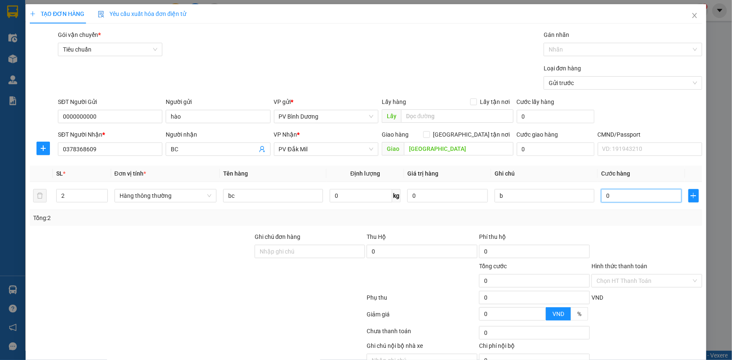
type input "4"
type input "0"
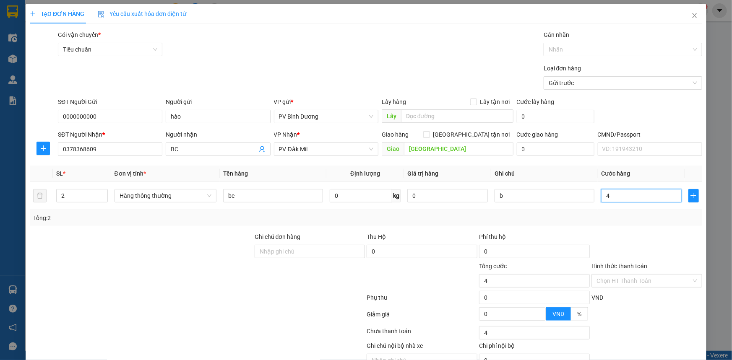
type input "0"
type input "01"
type input "1"
type input "010"
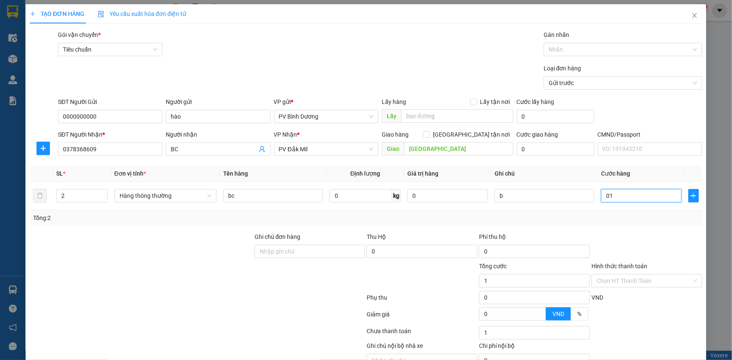
type input "10"
type input "0.100"
drag, startPoint x: 621, startPoint y: 195, endPoint x: 503, endPoint y: 224, distance: 121.7
click at [503, 224] on div "SL * Đơn vị tính * Tên hàng Định lượng Giá trị hàng Ghi chú Cước hàng 2 Hàng th…" at bounding box center [366, 196] width 672 height 60
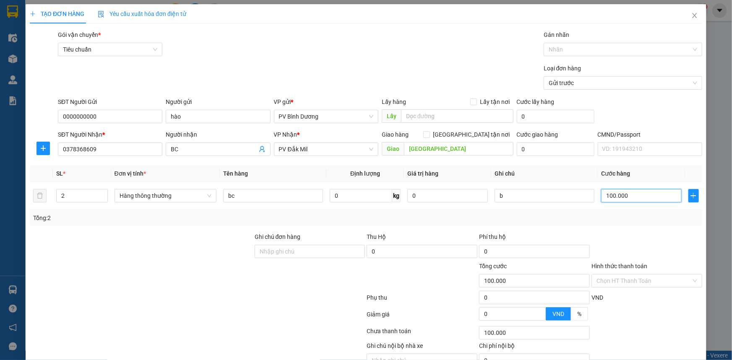
scroll to position [42, 0]
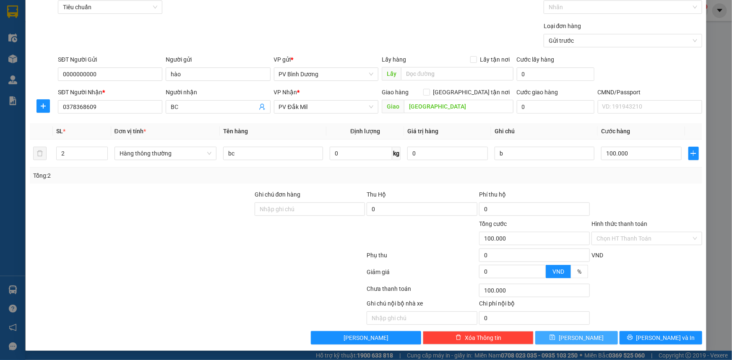
click at [599, 338] on button "[PERSON_NAME]" at bounding box center [576, 337] width 83 height 13
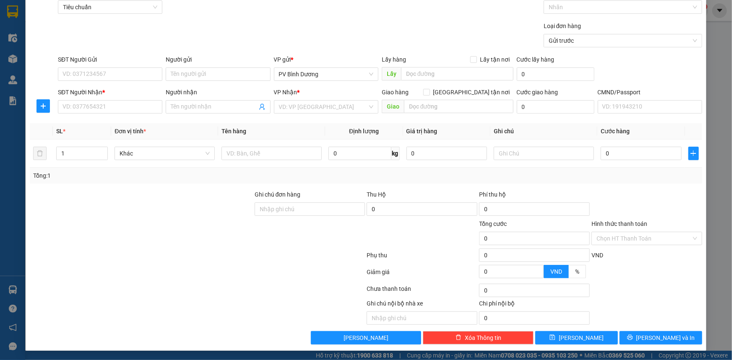
click at [127, 270] on div at bounding box center [197, 273] width 337 height 17
click at [170, 280] on div at bounding box center [197, 273] width 337 height 17
click at [197, 278] on div at bounding box center [197, 273] width 337 height 17
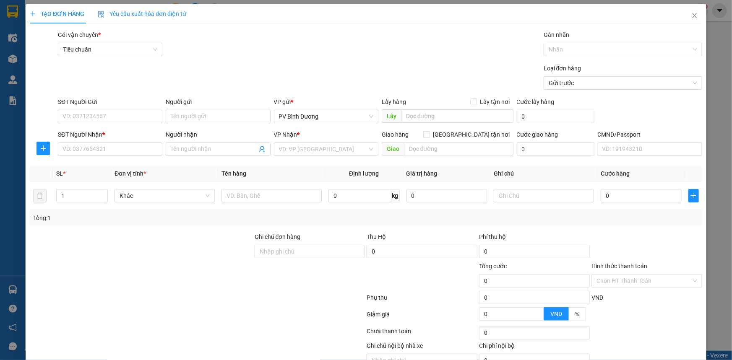
scroll to position [0, 0]
click at [692, 17] on icon "close" at bounding box center [694, 15] width 7 height 7
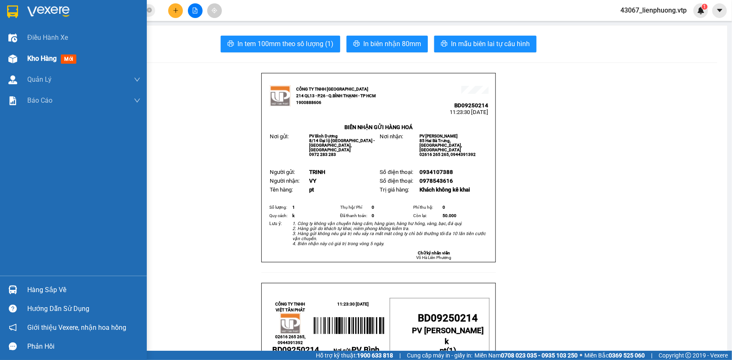
click at [34, 58] on span "Kho hàng" at bounding box center [41, 59] width 29 height 8
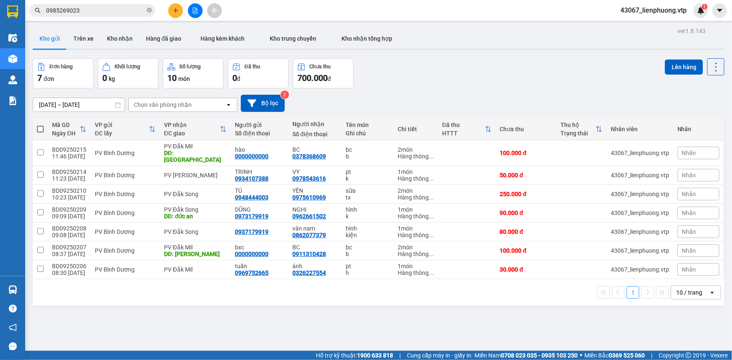
click at [41, 129] on span at bounding box center [40, 129] width 7 height 7
click at [40, 125] on input "checkbox" at bounding box center [40, 125] width 0 height 0
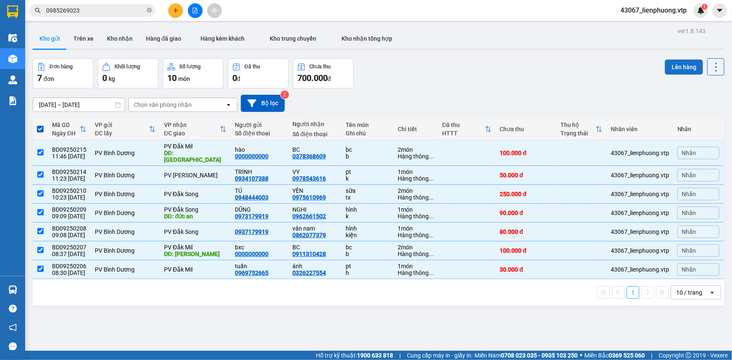
click at [670, 70] on button "Lên hàng" at bounding box center [684, 67] width 38 height 15
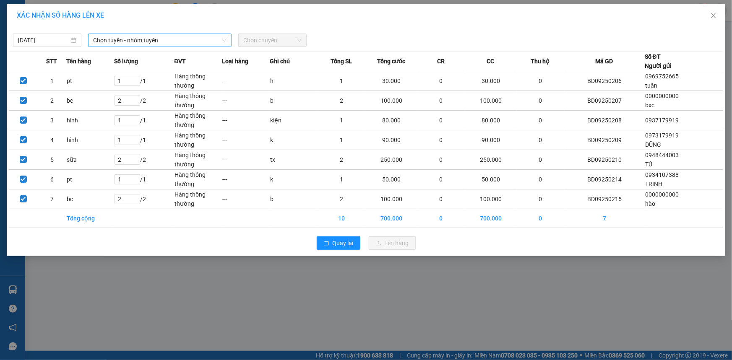
click at [151, 42] on span "Chọn tuyến - nhóm tuyến" at bounding box center [159, 40] width 133 height 13
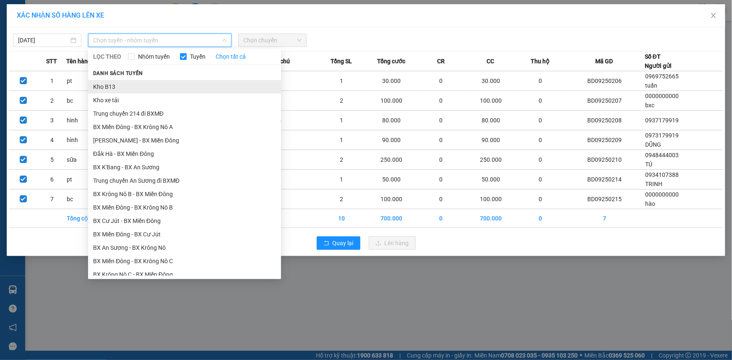
scroll to position [190, 0]
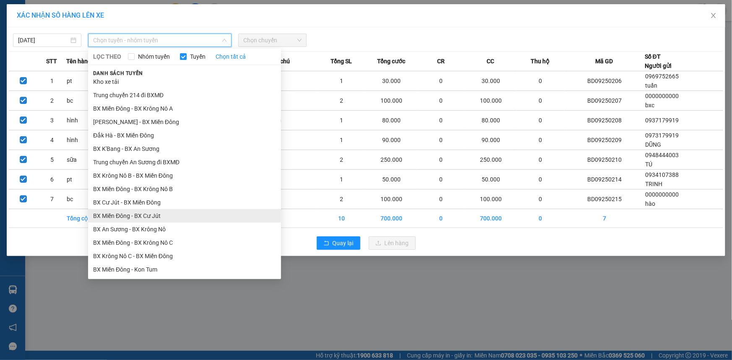
click at [175, 216] on li "BX Miền Đông - BX Cư Jút" at bounding box center [184, 215] width 193 height 13
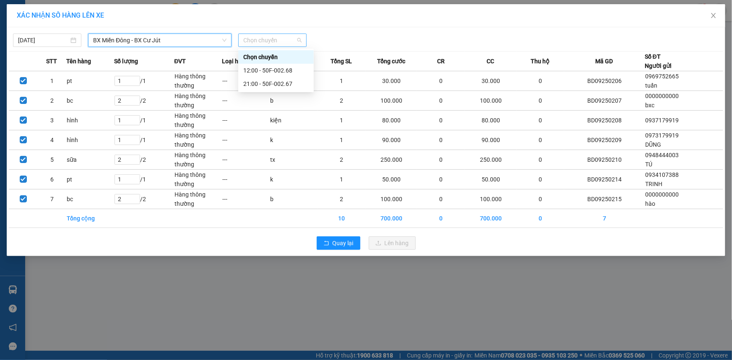
click at [275, 41] on span "Chọn chuyến" at bounding box center [272, 40] width 58 height 13
click at [279, 71] on div "12:00 - 50F-002.68" at bounding box center [275, 70] width 65 height 9
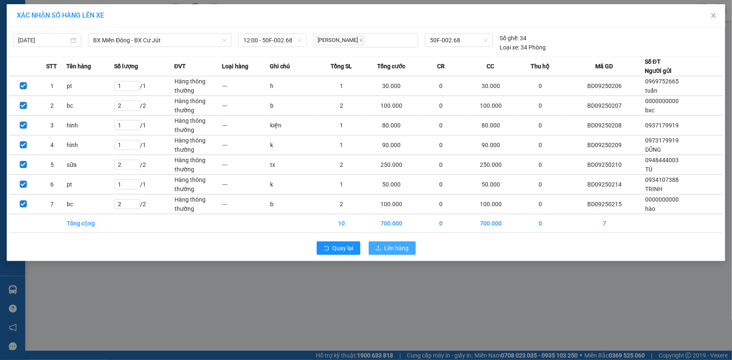
click at [377, 248] on icon "upload" at bounding box center [378, 248] width 6 height 6
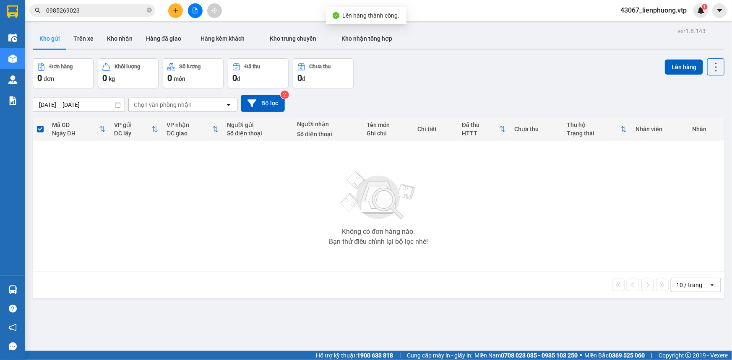
click at [197, 9] on icon "file-add" at bounding box center [195, 11] width 6 height 6
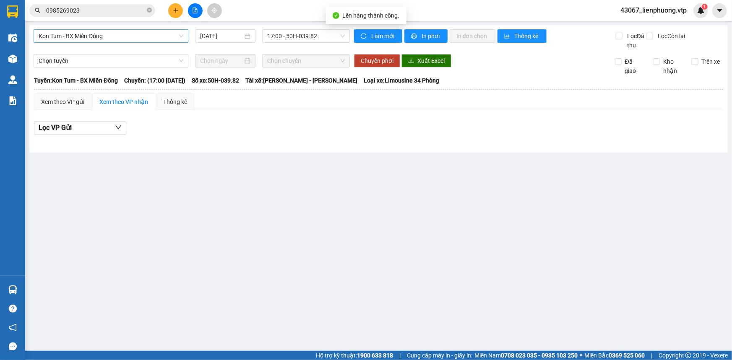
click at [137, 35] on span "Kon Tum - BX Miền Đông" at bounding box center [111, 36] width 145 height 13
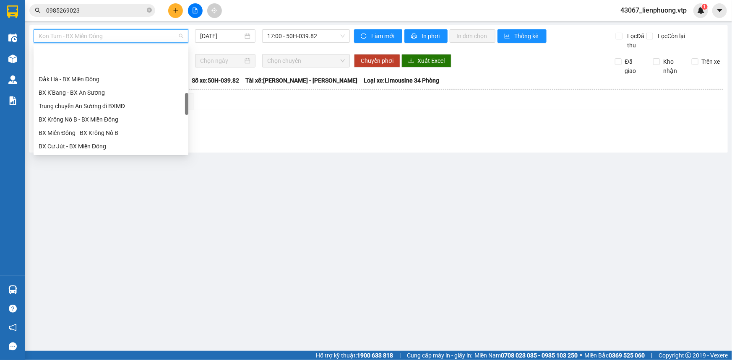
scroll to position [267, 0]
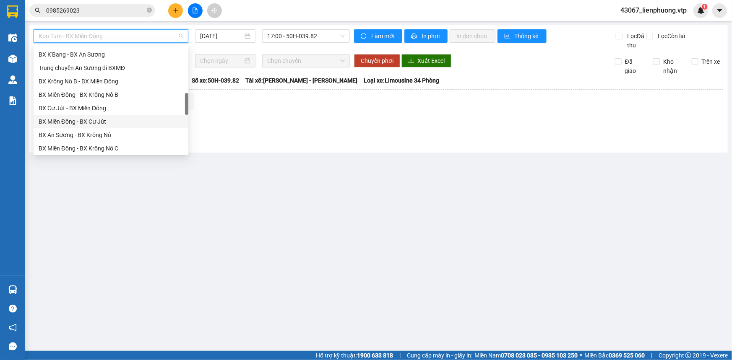
click at [138, 120] on div "BX Miền Đông - BX Cư Jút" at bounding box center [111, 121] width 145 height 9
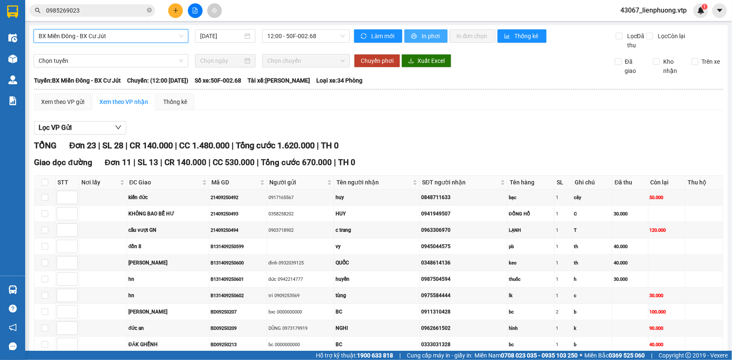
click at [421, 35] on span "In phơi" at bounding box center [430, 35] width 19 height 9
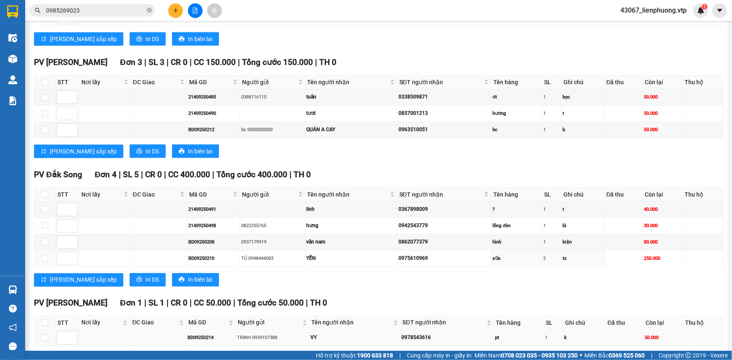
scroll to position [570, 0]
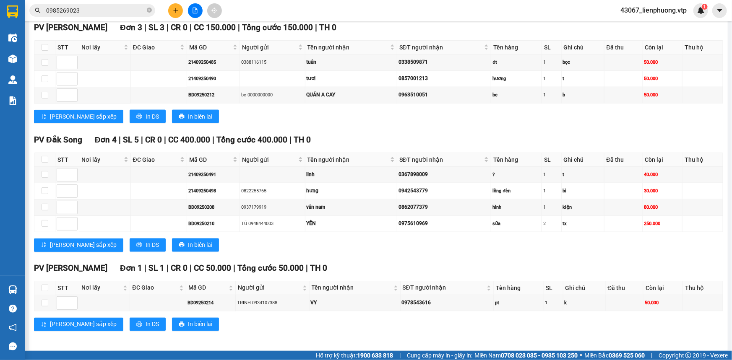
click at [324, 318] on div "[PERSON_NAME] sắp xếp In DS In biên lai" at bounding box center [378, 324] width 689 height 13
click at [176, 13] on button at bounding box center [175, 10] width 15 height 15
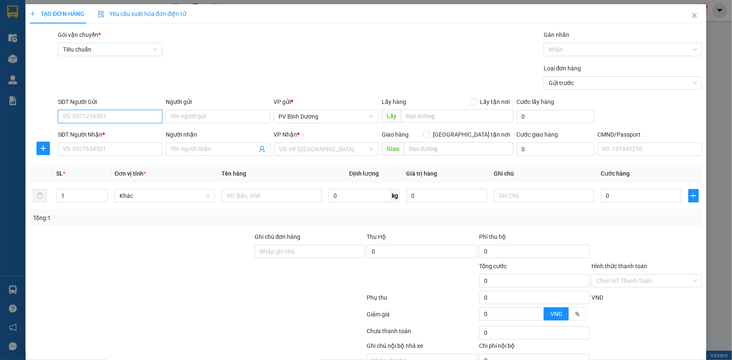
click at [144, 120] on input "SĐT Người Gửi" at bounding box center [110, 116] width 104 height 13
click at [104, 134] on div "0971147041 - ĐƯỢC" at bounding box center [109, 133] width 94 height 9
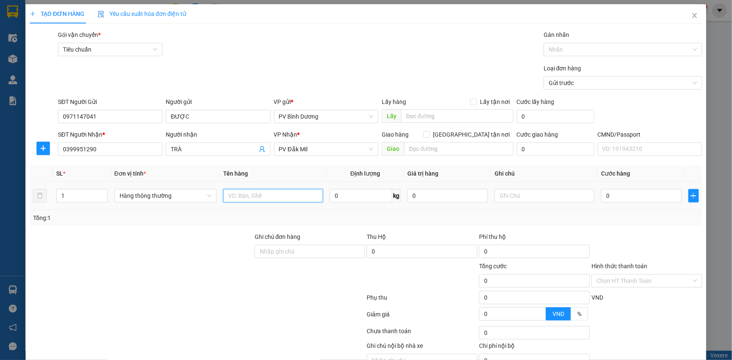
click at [259, 198] on input "text" at bounding box center [273, 195] width 100 height 13
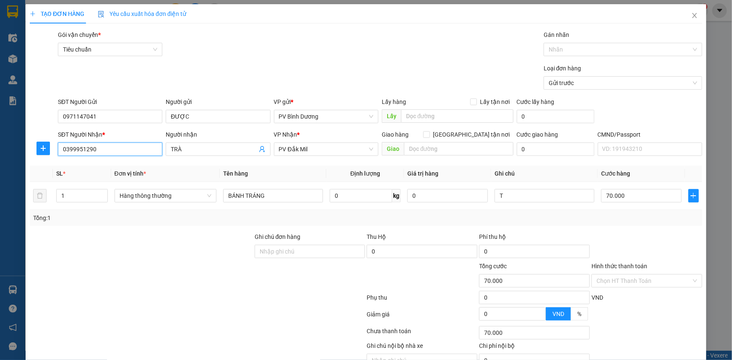
drag, startPoint x: 109, startPoint y: 147, endPoint x: 70, endPoint y: 147, distance: 39.0
click at [32, 147] on div "SĐT Người Nhận * 0399951290 0399951290 Người nhận TRÀ VP Nhận * PV Đắk Mil Giao…" at bounding box center [366, 144] width 674 height 29
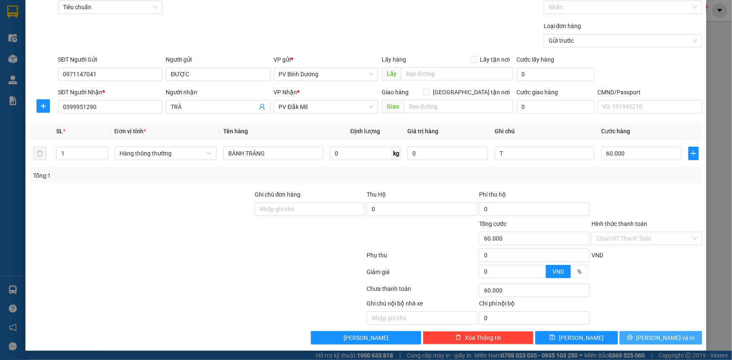
click at [666, 340] on span "[PERSON_NAME] và In" at bounding box center [665, 337] width 59 height 9
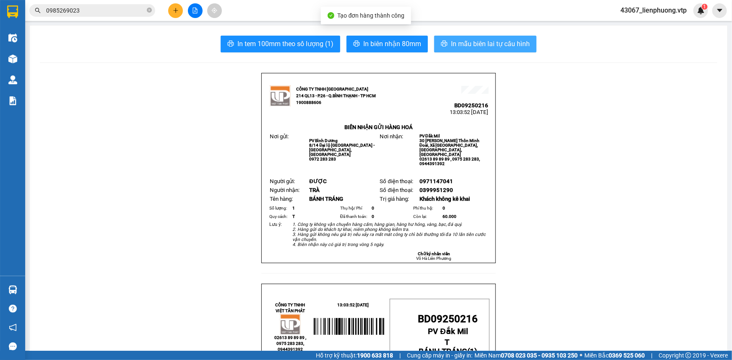
click at [497, 45] on span "In mẫu biên lai tự cấu hình" at bounding box center [490, 44] width 79 height 10
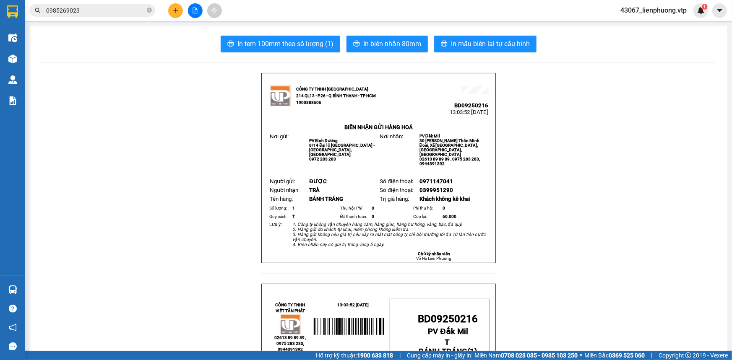
scroll to position [440, 0]
click at [149, 9] on icon "close-circle" at bounding box center [149, 10] width 5 height 5
